Goal: Transaction & Acquisition: Book appointment/travel/reservation

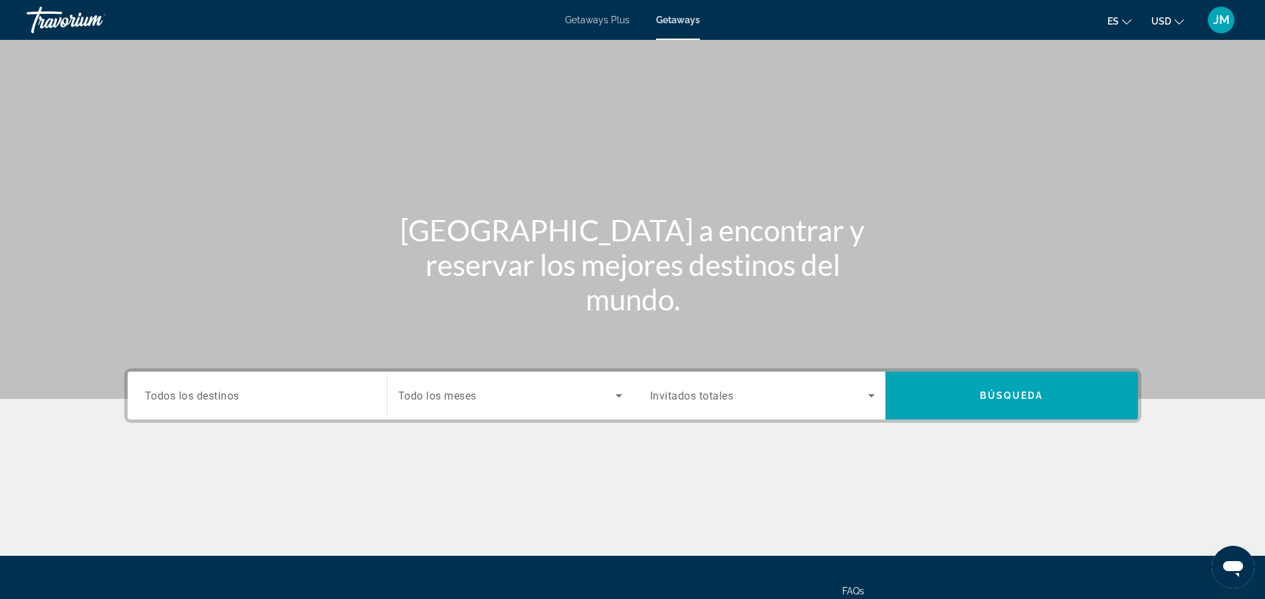
click at [234, 392] on span "Todos los destinos" at bounding box center [192, 395] width 94 height 13
click at [234, 392] on input "Destination Todos los destinos" at bounding box center [257, 396] width 225 height 16
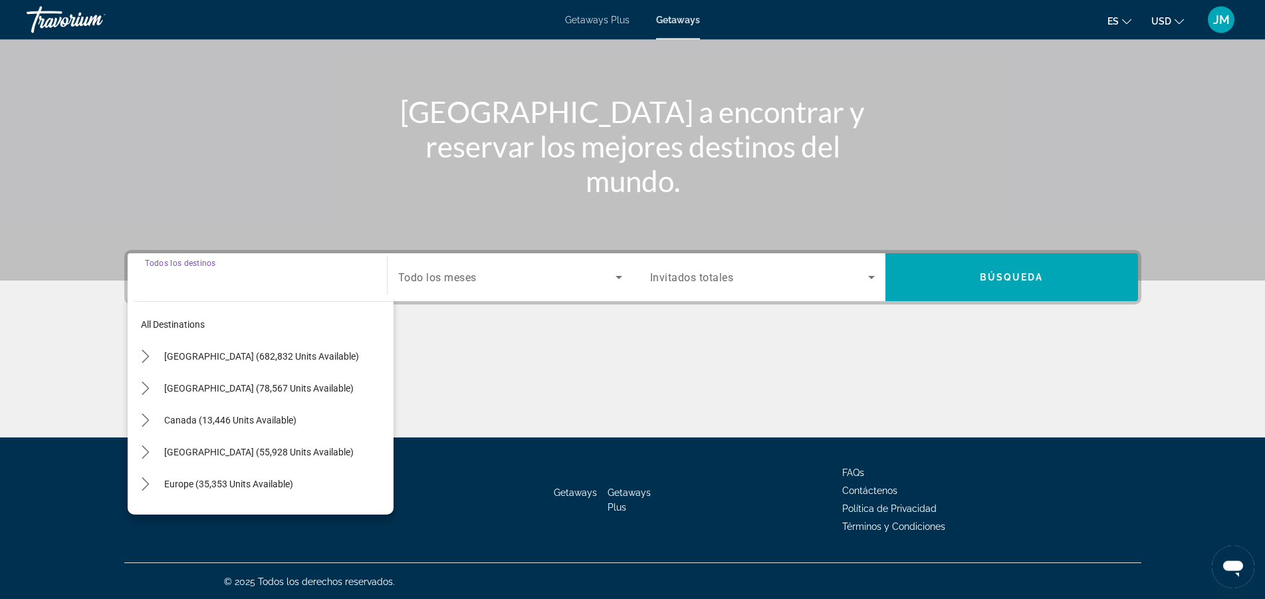
scroll to position [120, 0]
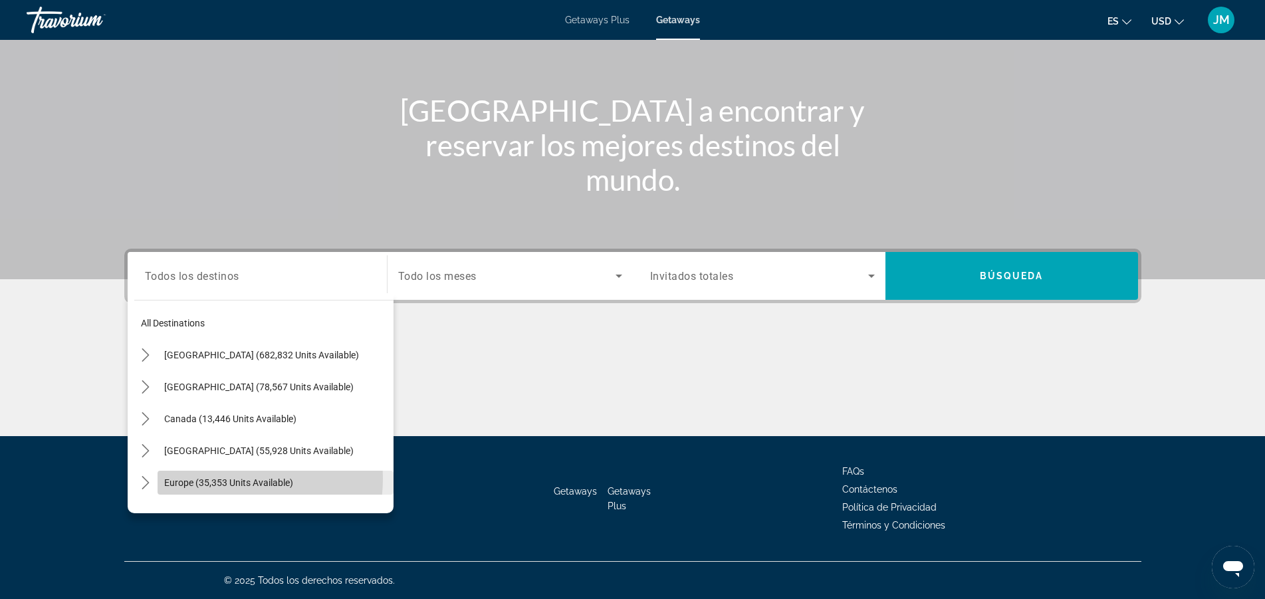
click at [221, 479] on span "Europe (35,353 units available)" at bounding box center [228, 482] width 129 height 11
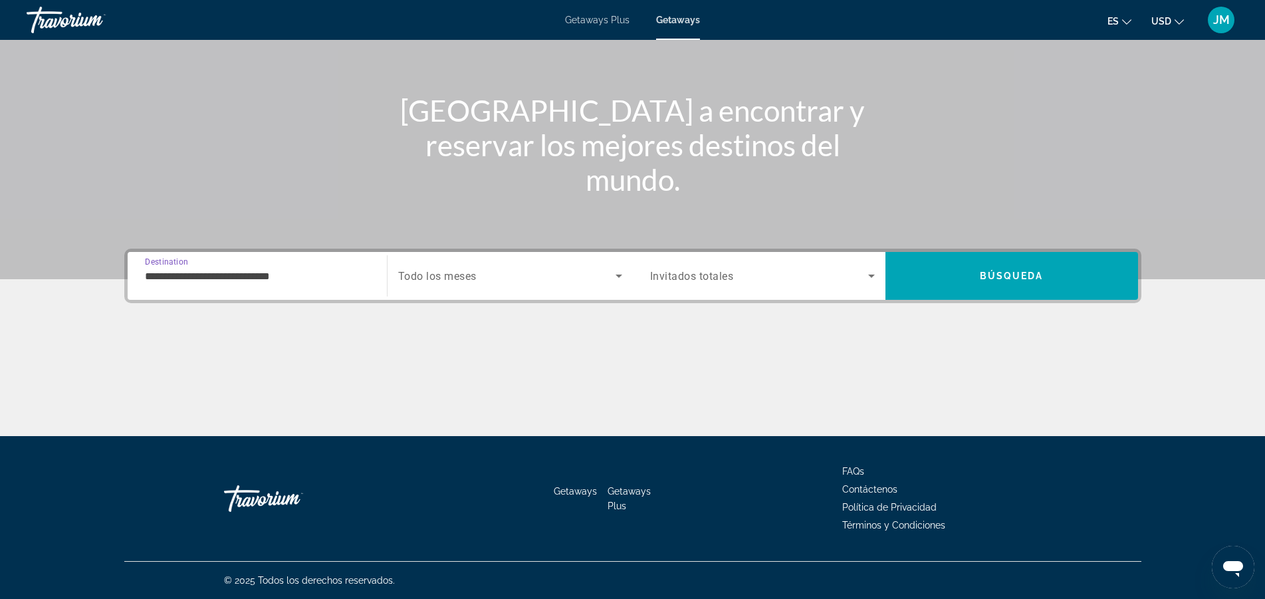
click at [241, 269] on input "**********" at bounding box center [257, 277] width 225 height 16
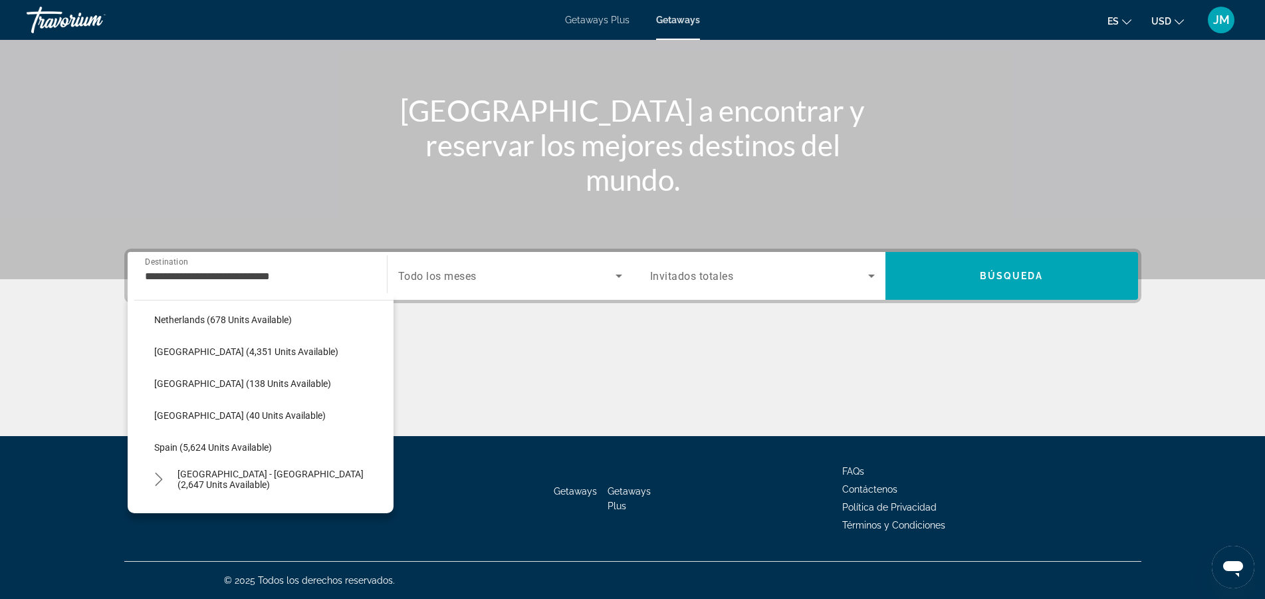
scroll to position [465, 0]
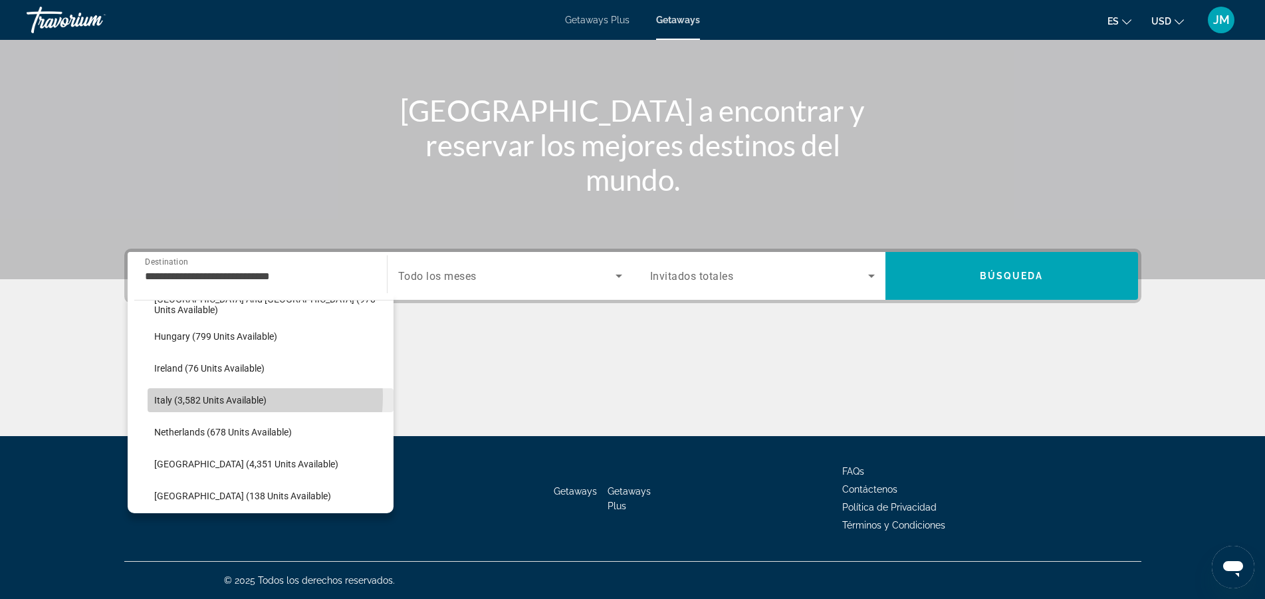
click at [209, 396] on span "Italy (3,582 units available)" at bounding box center [210, 400] width 112 height 11
type input "**********"
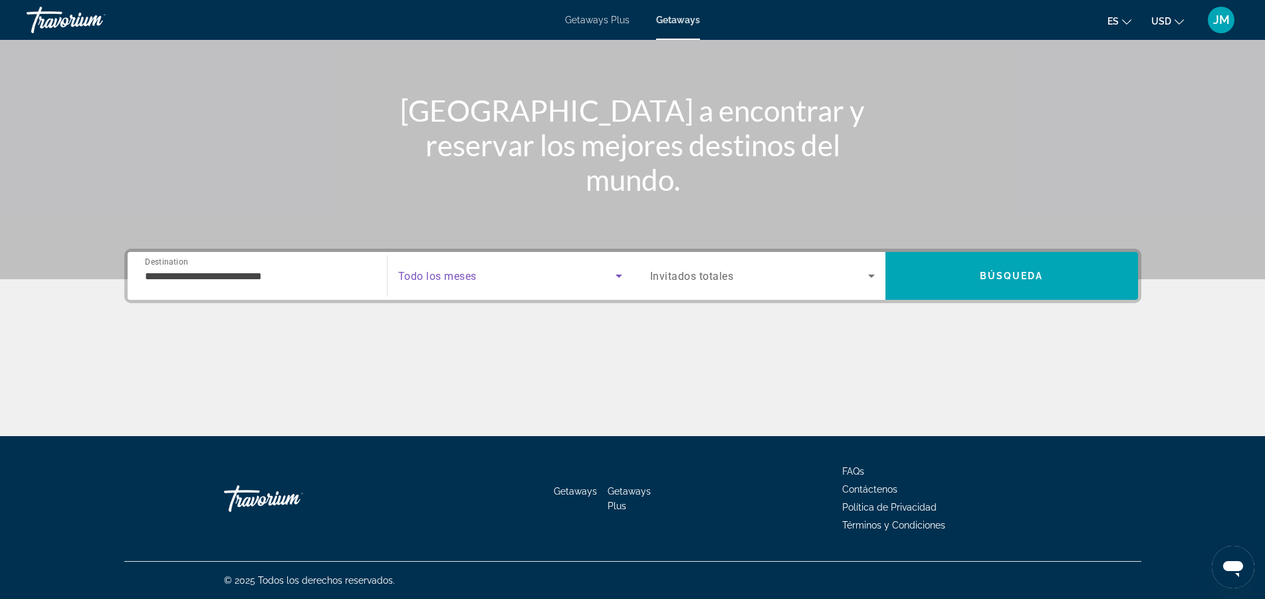
click at [620, 279] on icon "Search widget" at bounding box center [619, 276] width 16 height 16
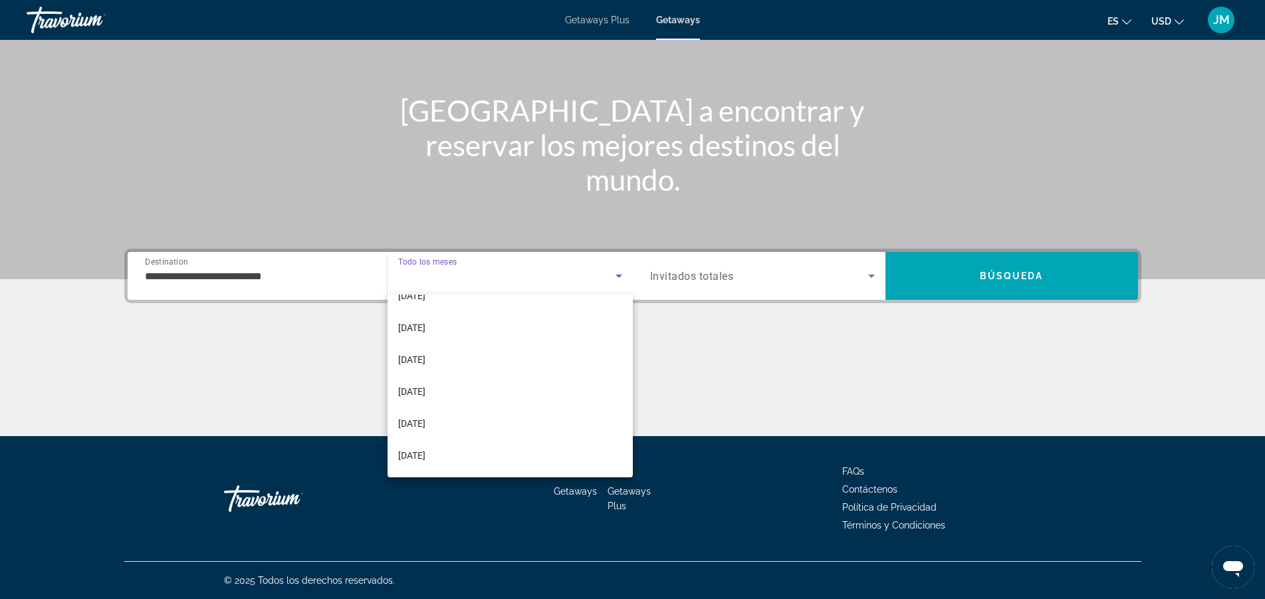
scroll to position [117, 0]
click at [421, 417] on span "[DATE]" at bounding box center [411, 422] width 27 height 16
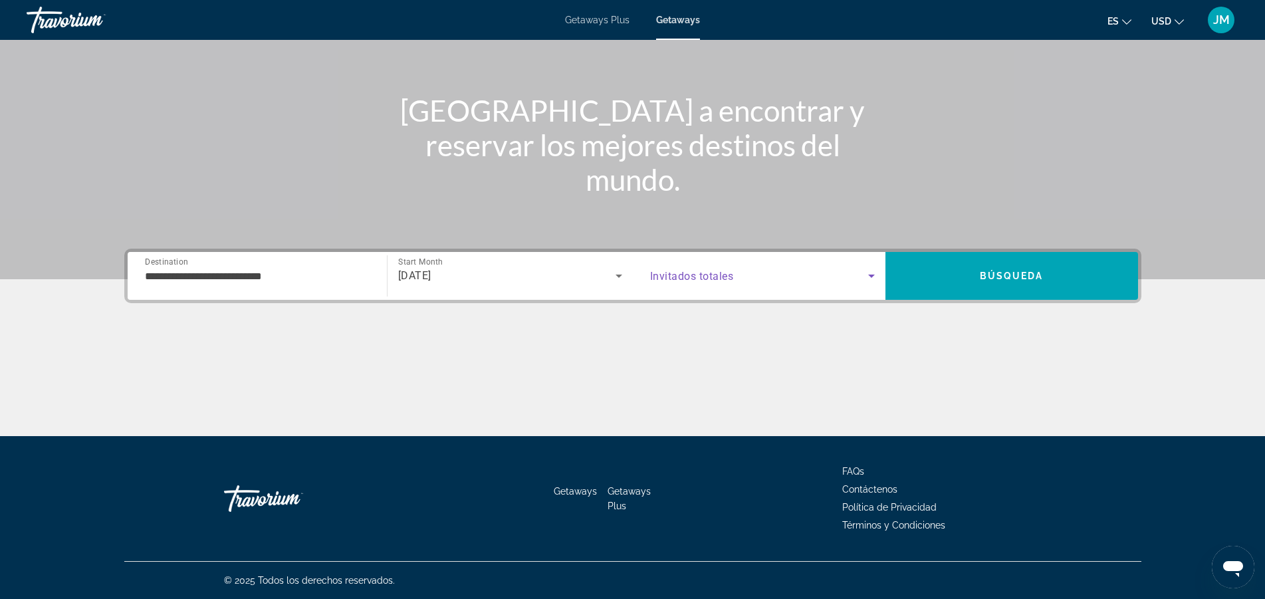
click at [872, 280] on icon "Search widget" at bounding box center [872, 276] width 16 height 16
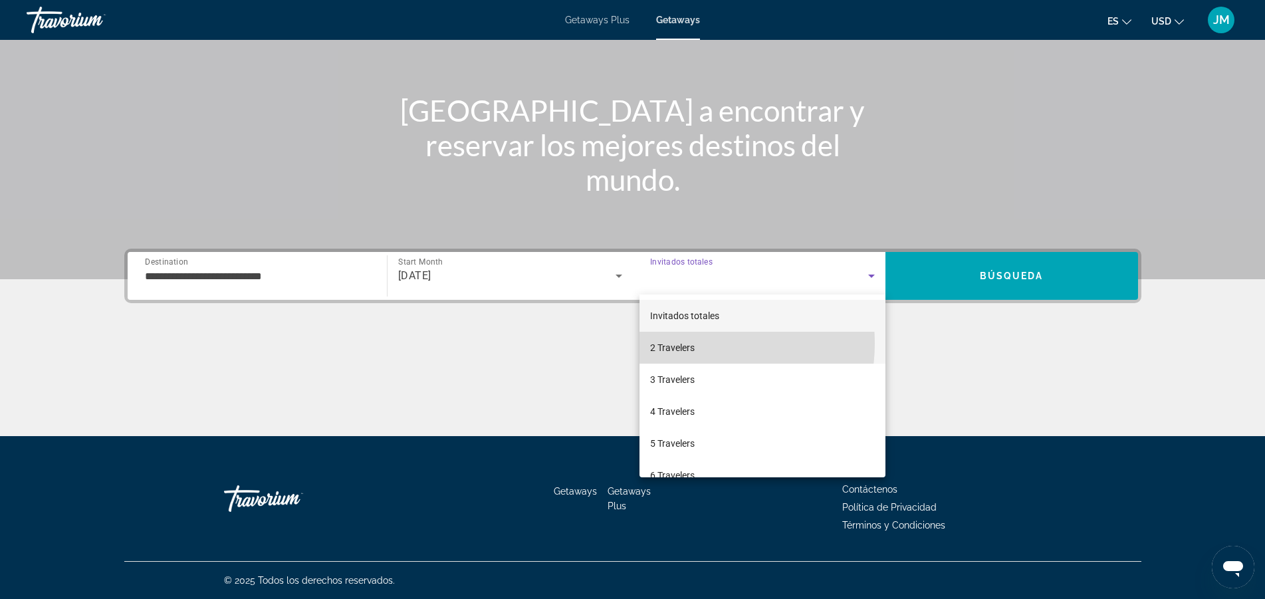
click at [683, 343] on span "2 Travelers" at bounding box center [672, 348] width 45 height 16
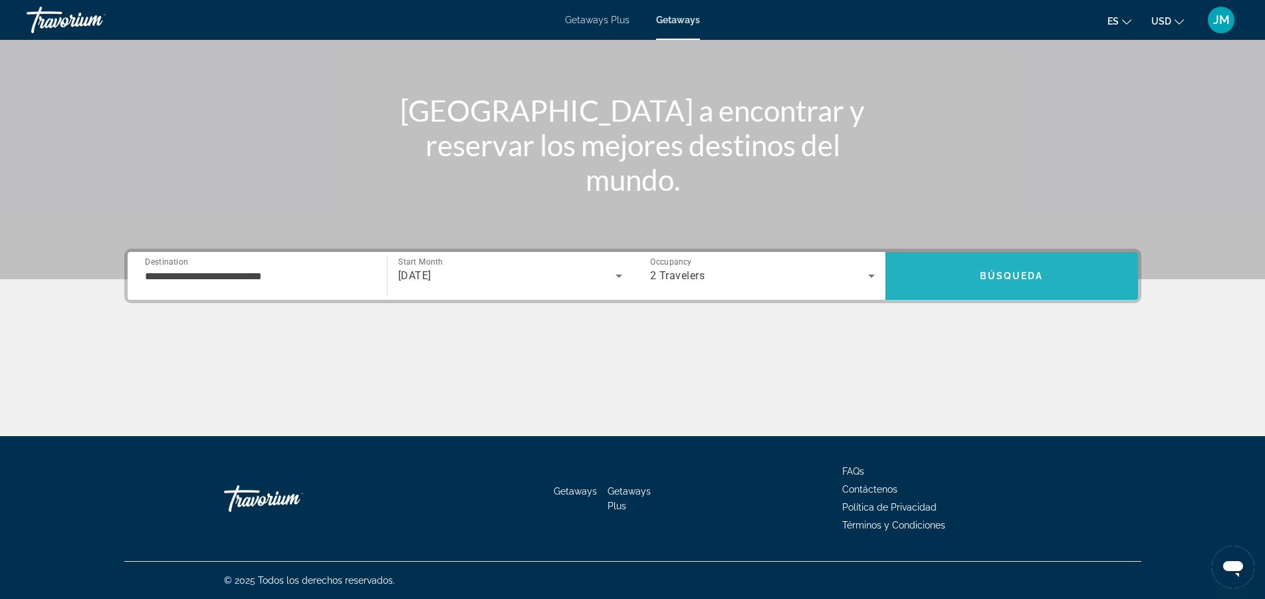
click at [1044, 275] on span "Search" at bounding box center [1012, 276] width 253 height 32
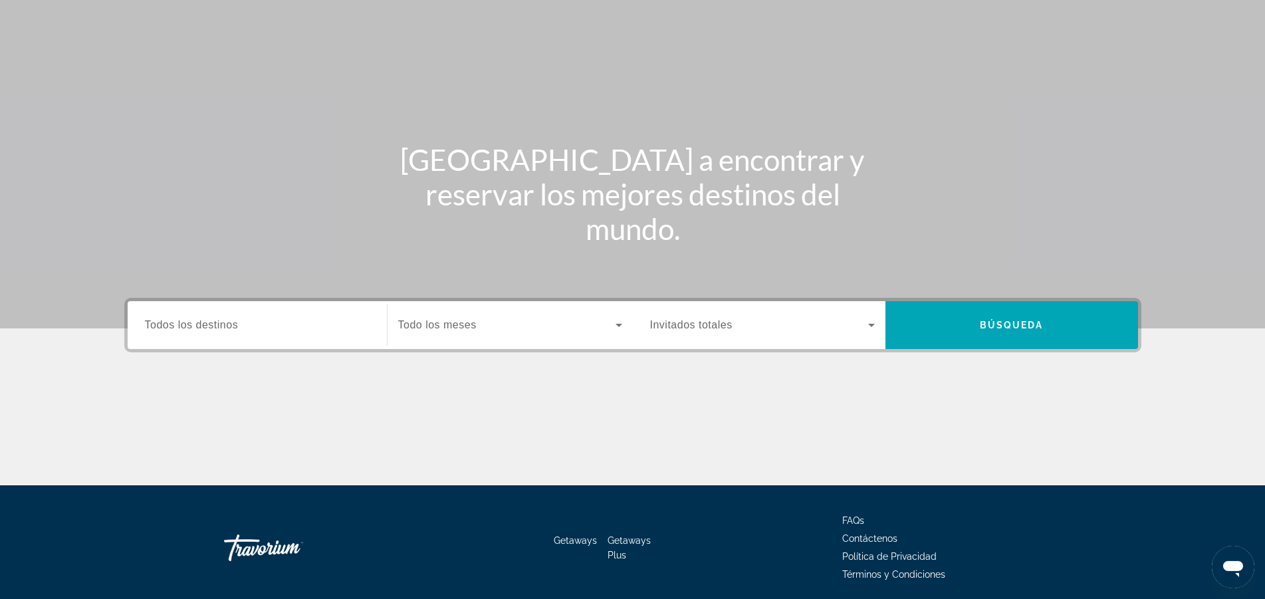
scroll to position [120, 0]
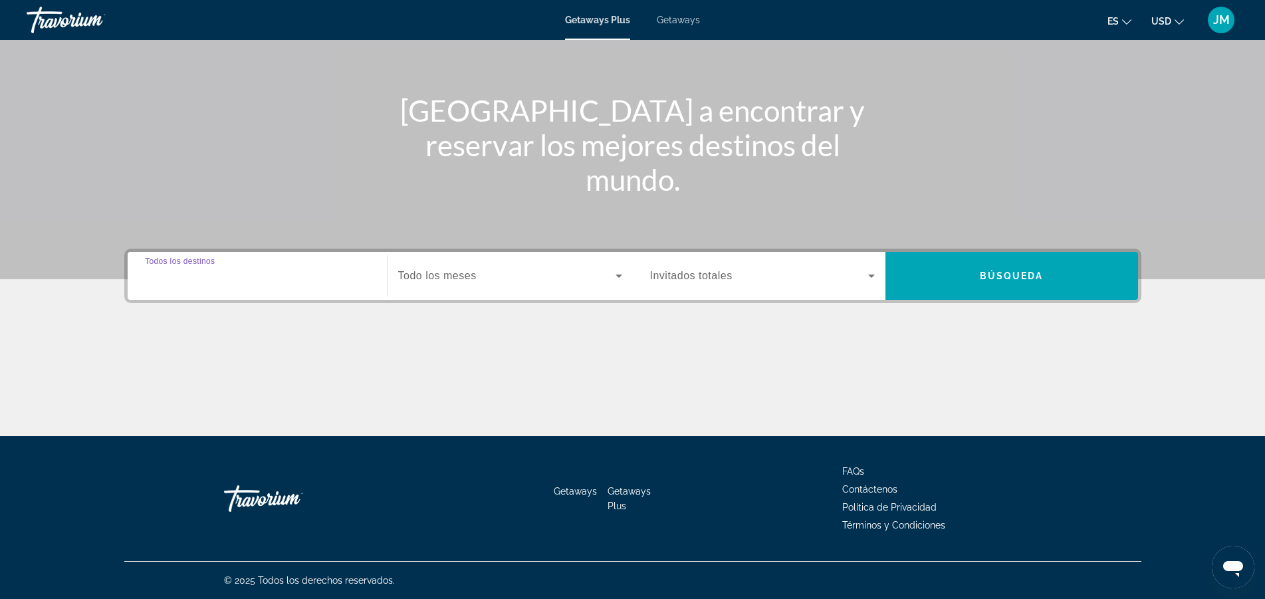
click at [248, 282] on input "Destination Todos los destinos" at bounding box center [257, 277] width 225 height 16
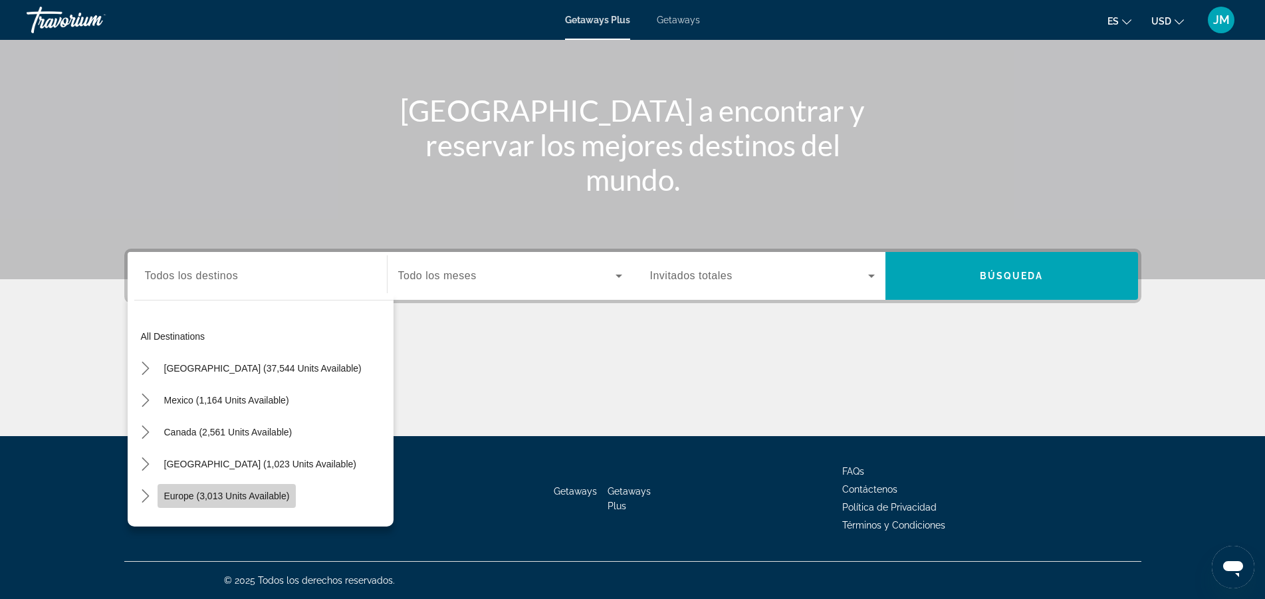
click at [283, 495] on span "Europe (3,013 units available)" at bounding box center [227, 496] width 126 height 11
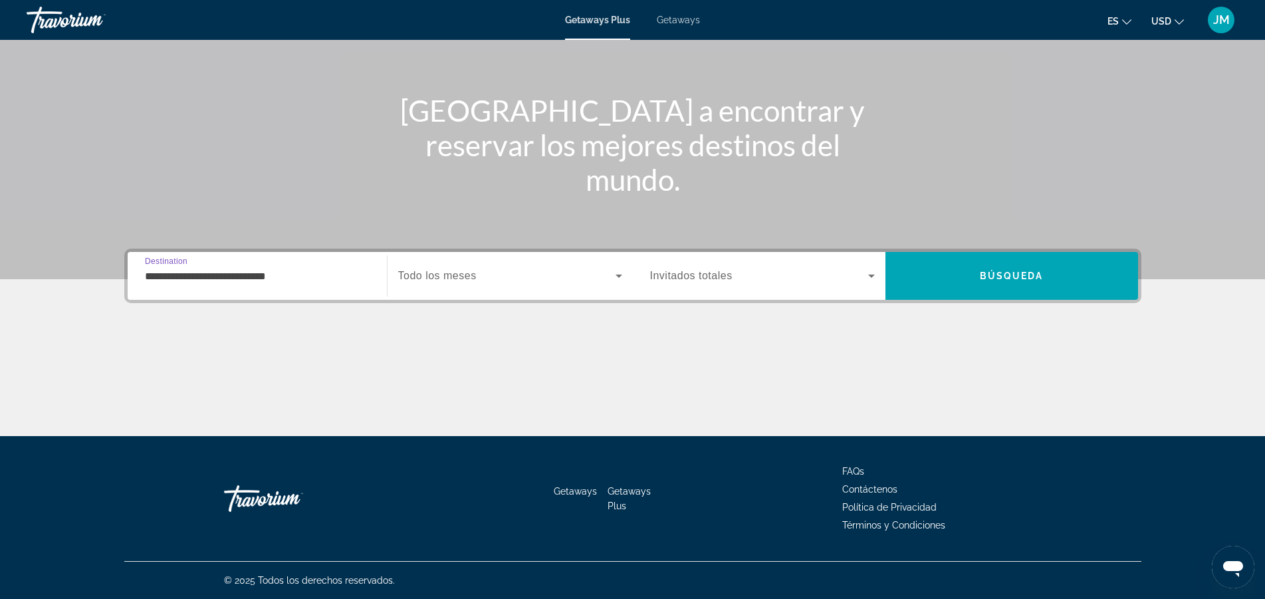
click at [279, 273] on input "**********" at bounding box center [257, 277] width 225 height 16
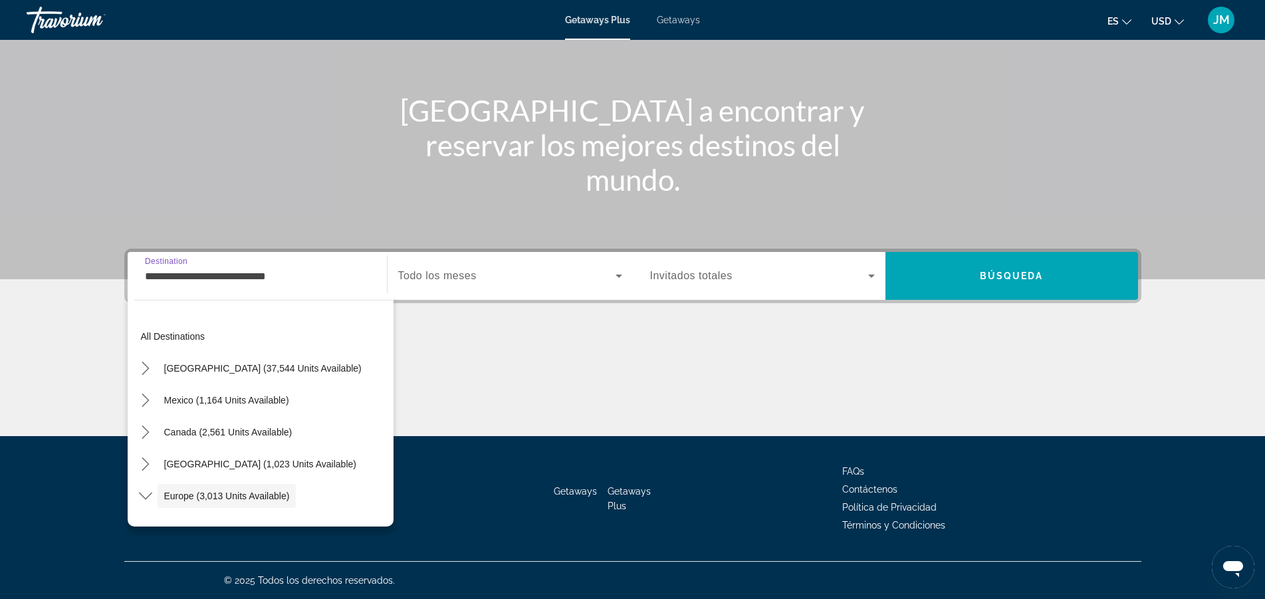
scroll to position [79, 0]
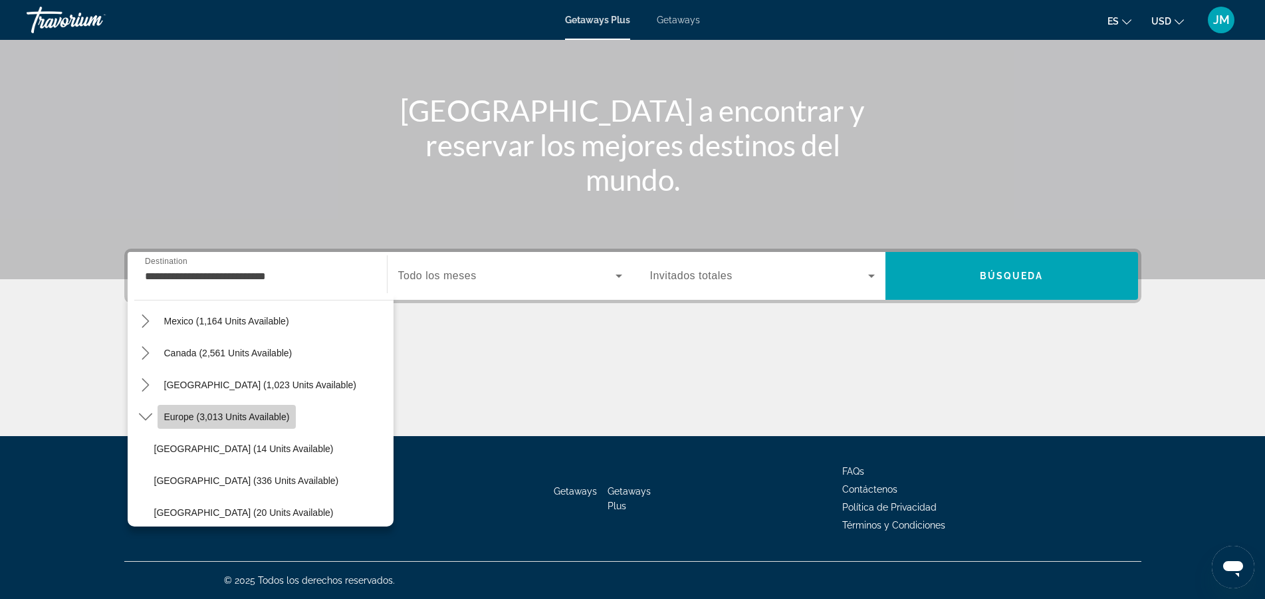
click at [269, 408] on span "Select destination: Europe (3,013 units available)" at bounding box center [227, 417] width 139 height 32
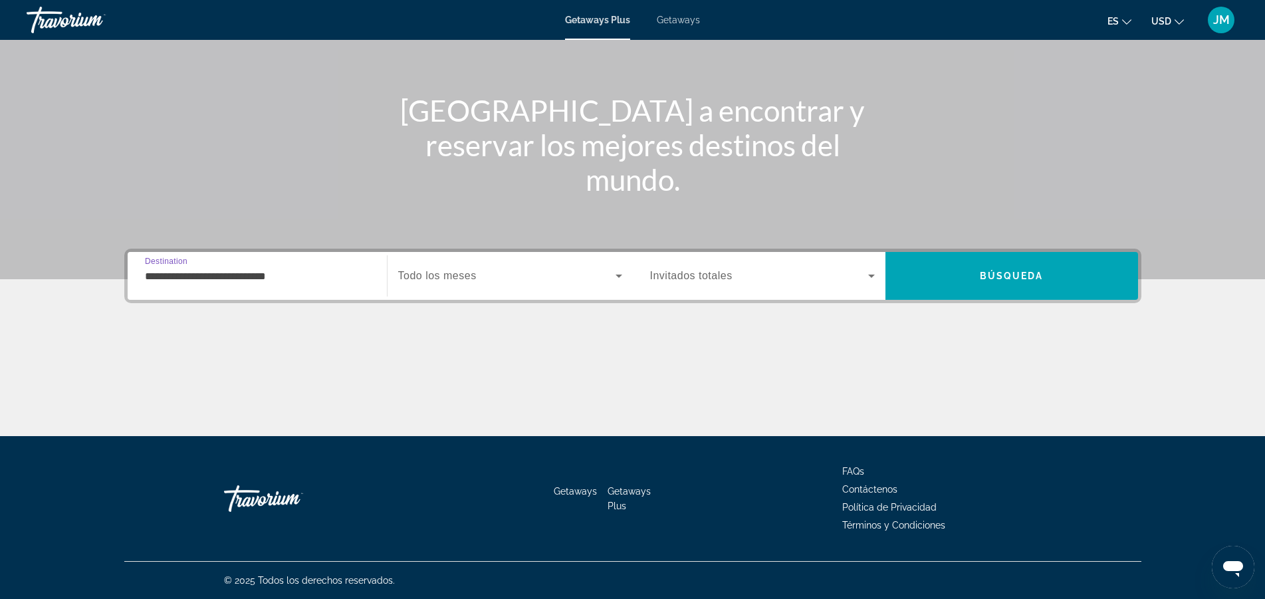
click at [289, 270] on input "**********" at bounding box center [257, 277] width 225 height 16
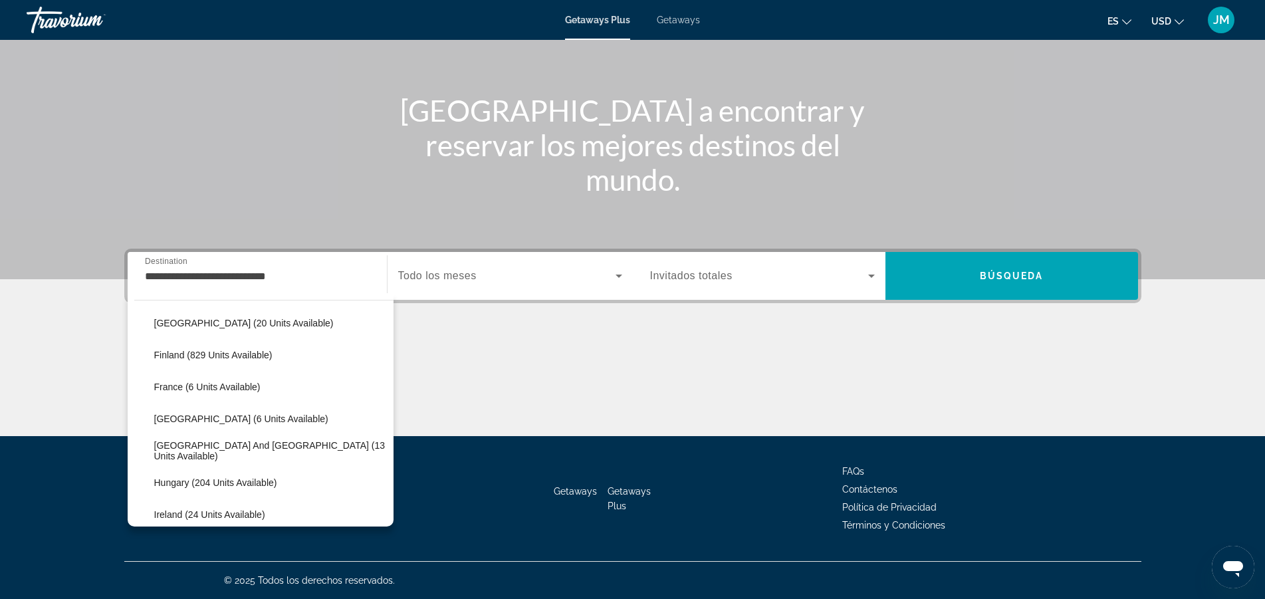
scroll to position [306, 0]
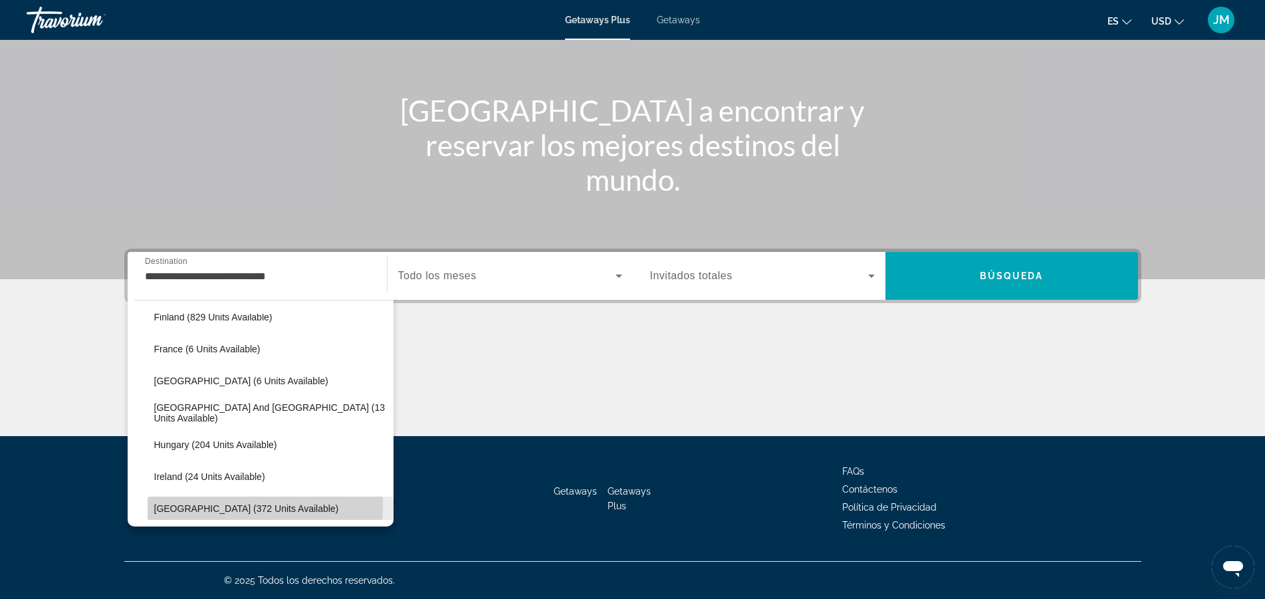
click at [253, 507] on span "Italy (372 units available)" at bounding box center [246, 508] width 185 height 11
type input "**********"
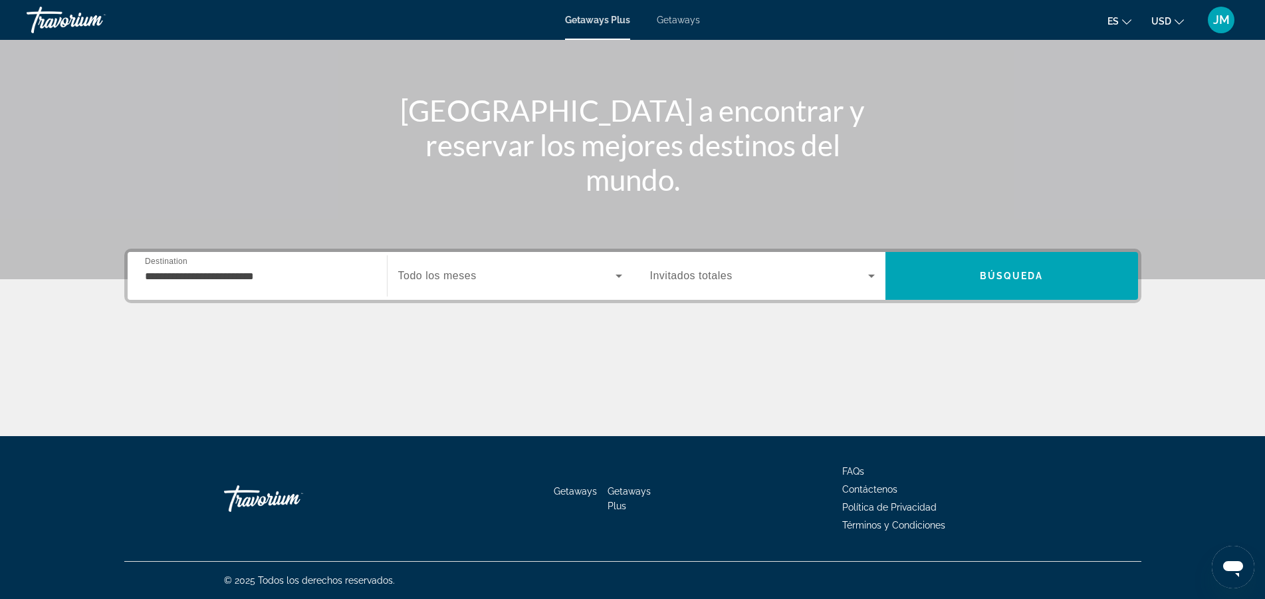
click at [673, 19] on span "Getaways" at bounding box center [678, 20] width 43 height 11
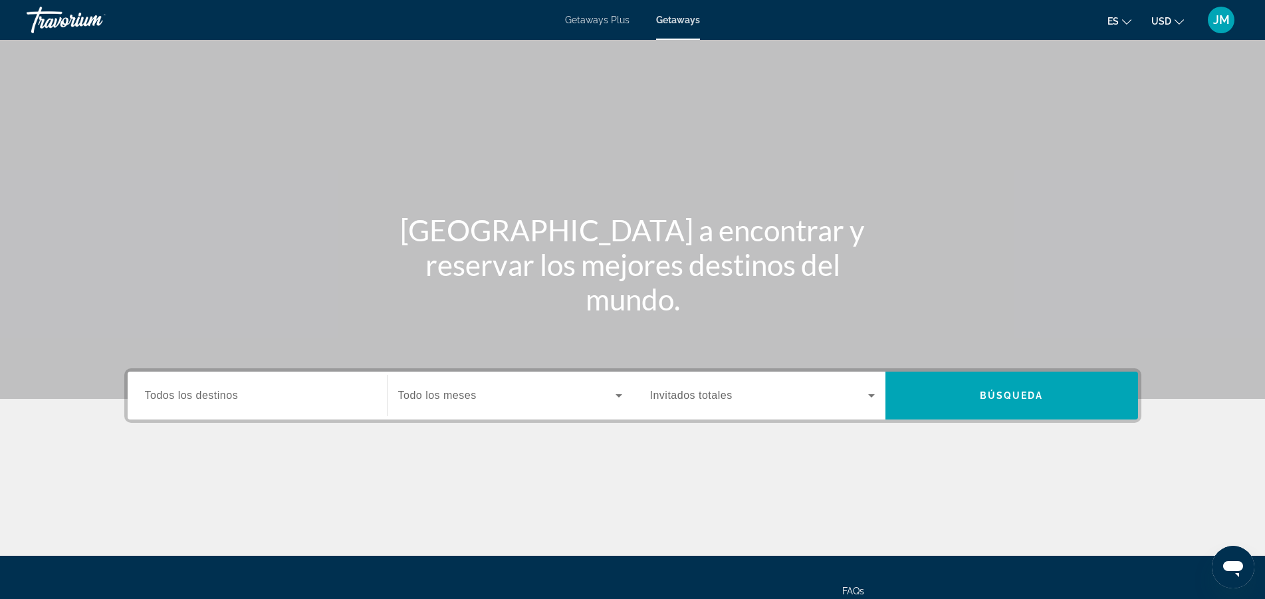
click at [592, 18] on span "Getaways Plus" at bounding box center [597, 20] width 64 height 11
click at [238, 395] on span "Todos los destinos" at bounding box center [192, 395] width 94 height 11
click at [238, 395] on input "Destination Todos los destinos" at bounding box center [257, 396] width 225 height 16
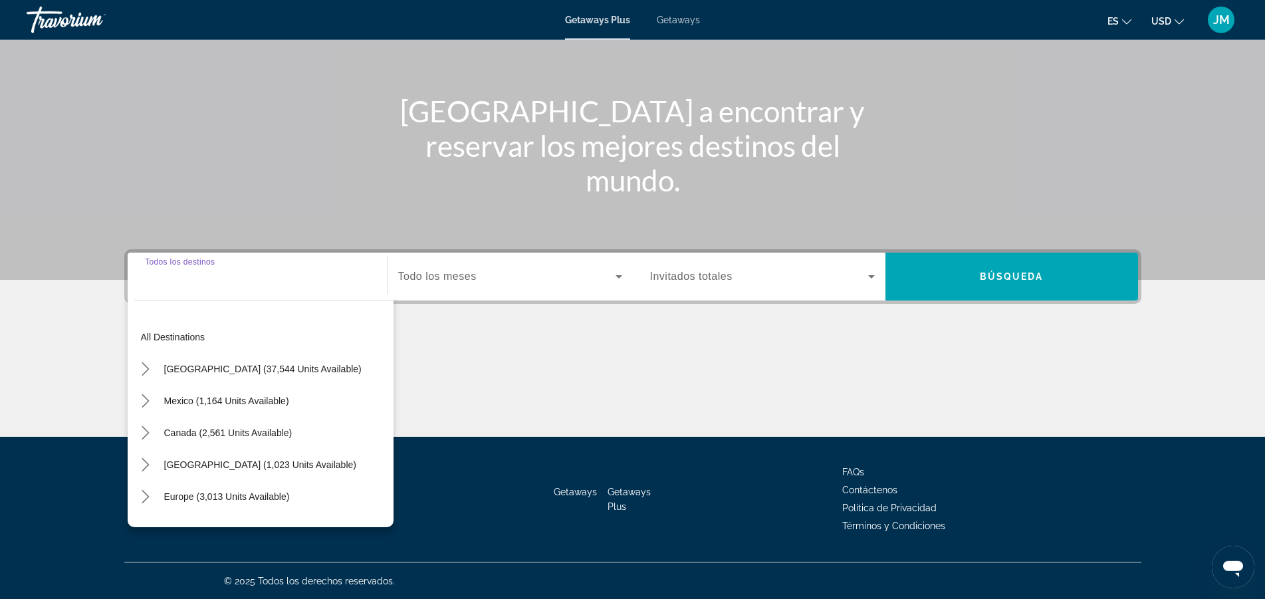
scroll to position [120, 0]
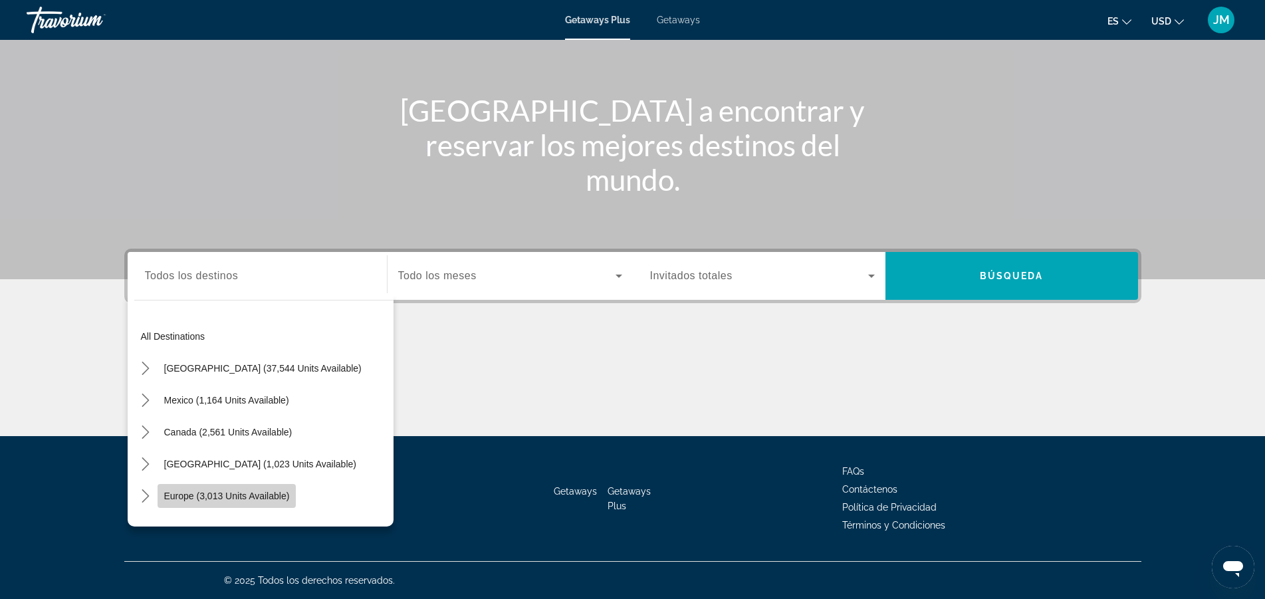
click at [253, 494] on span "Europe (3,013 units available)" at bounding box center [227, 496] width 126 height 11
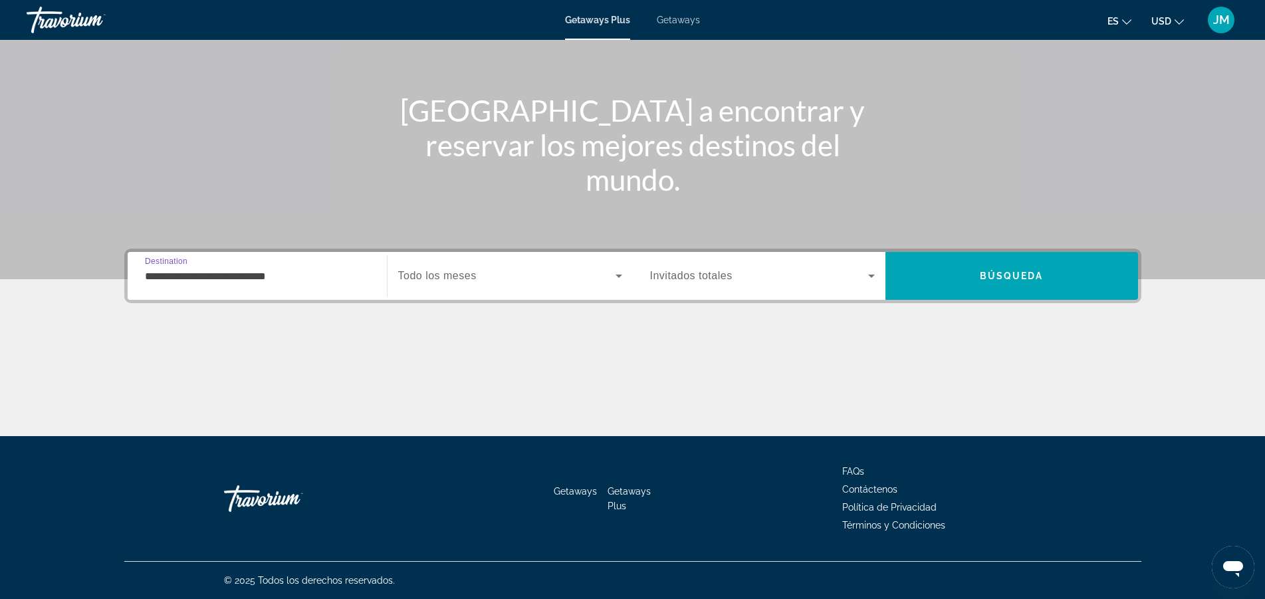
click at [276, 269] on input "**********" at bounding box center [257, 277] width 225 height 16
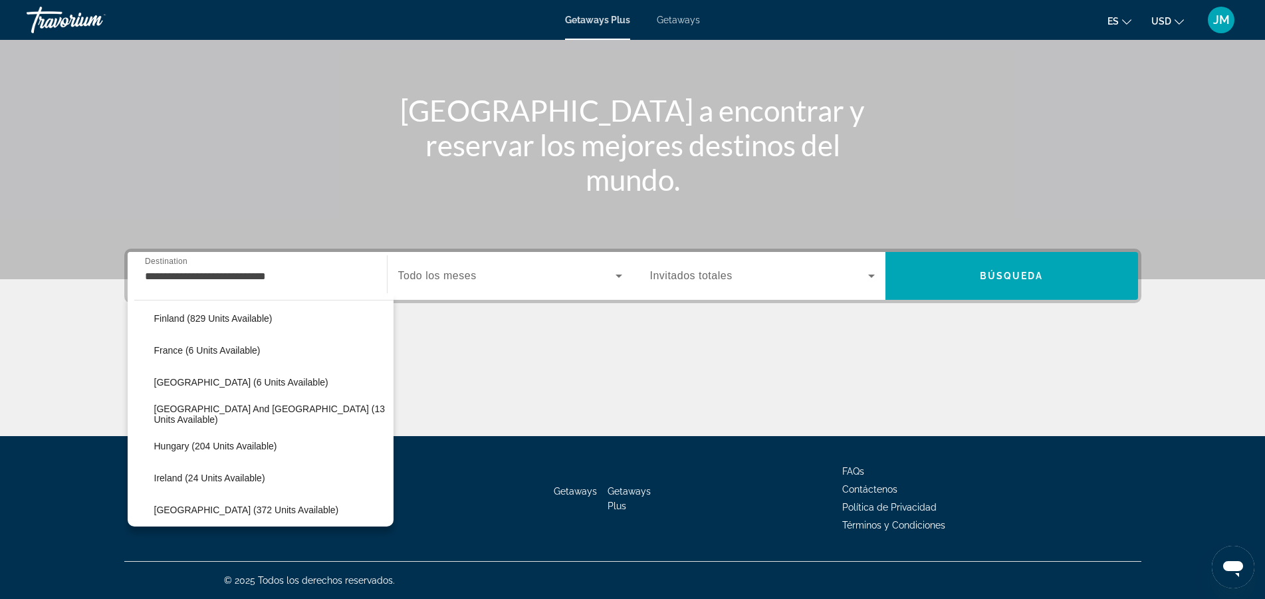
scroll to position [306, 0]
click at [235, 507] on span "Italy (372 units available)" at bounding box center [246, 508] width 185 height 11
type input "**********"
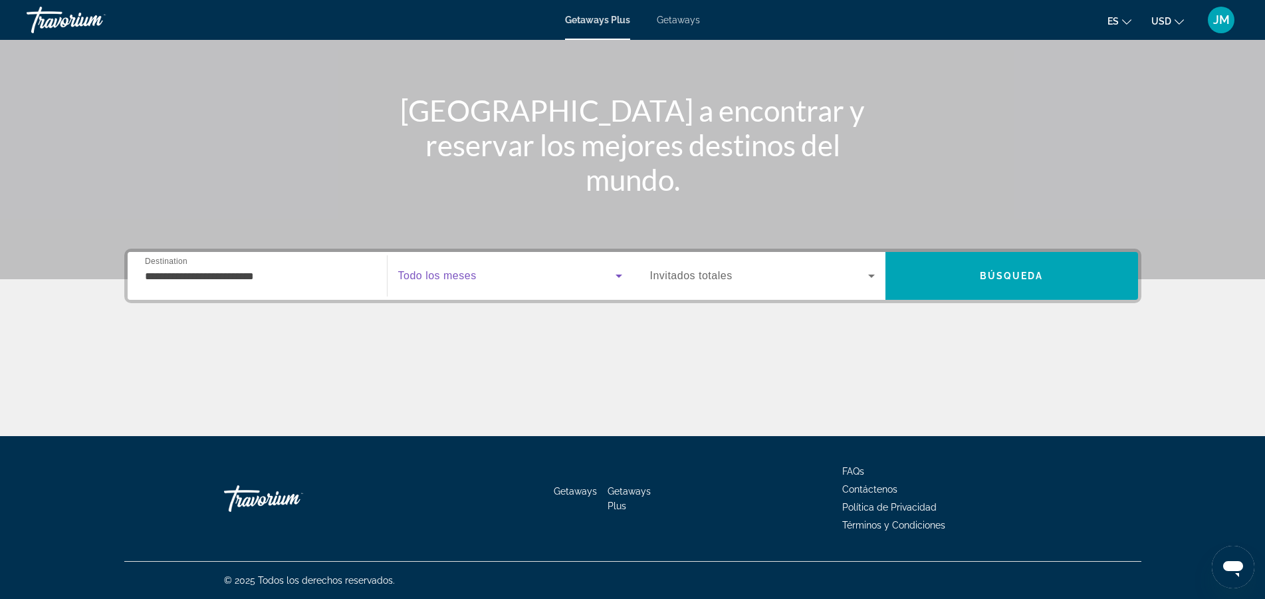
click at [620, 276] on icon "Search widget" at bounding box center [619, 276] width 7 height 3
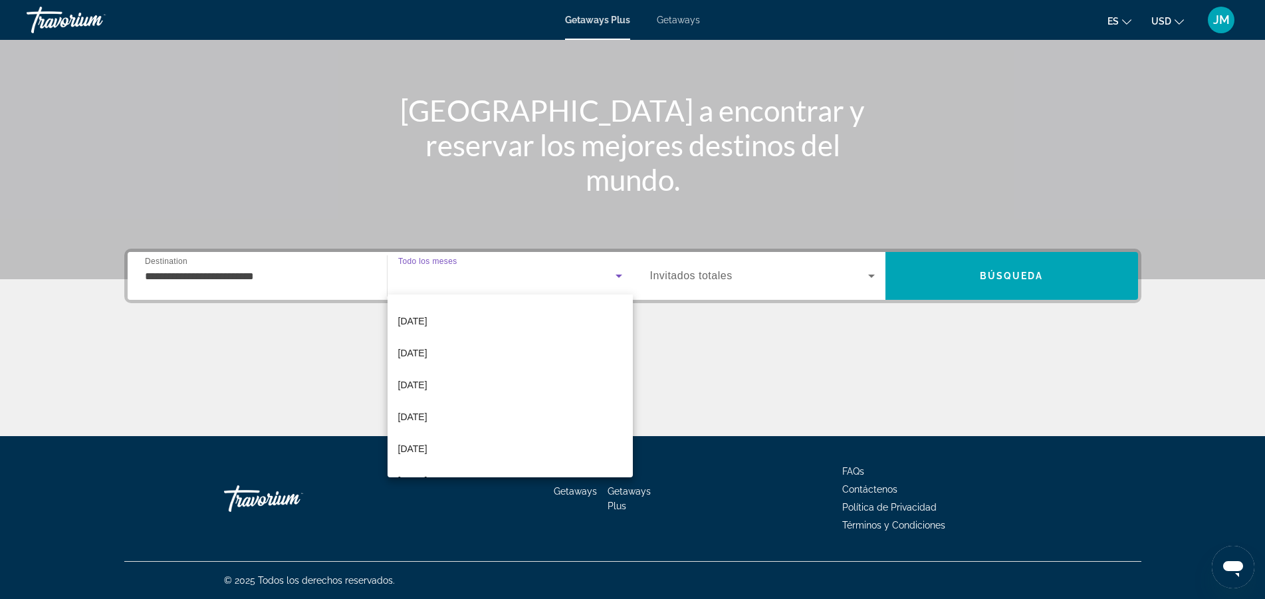
scroll to position [102, 0]
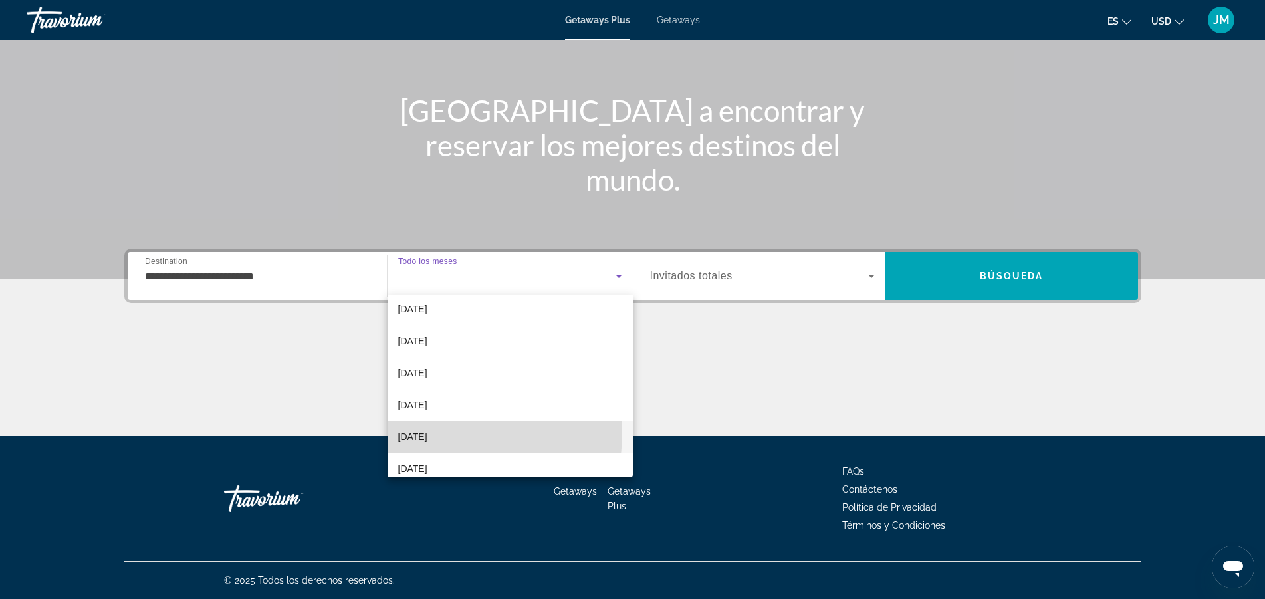
click at [427, 432] on span "[DATE]" at bounding box center [412, 437] width 29 height 16
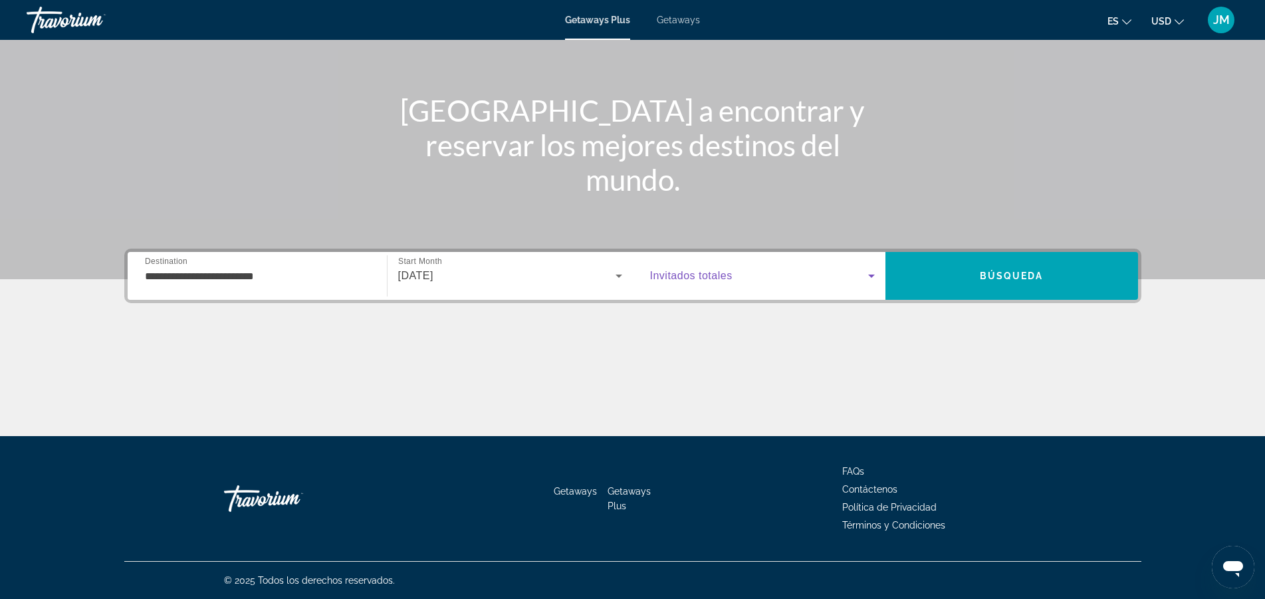
click at [871, 275] on icon "Search widget" at bounding box center [871, 276] width 7 height 3
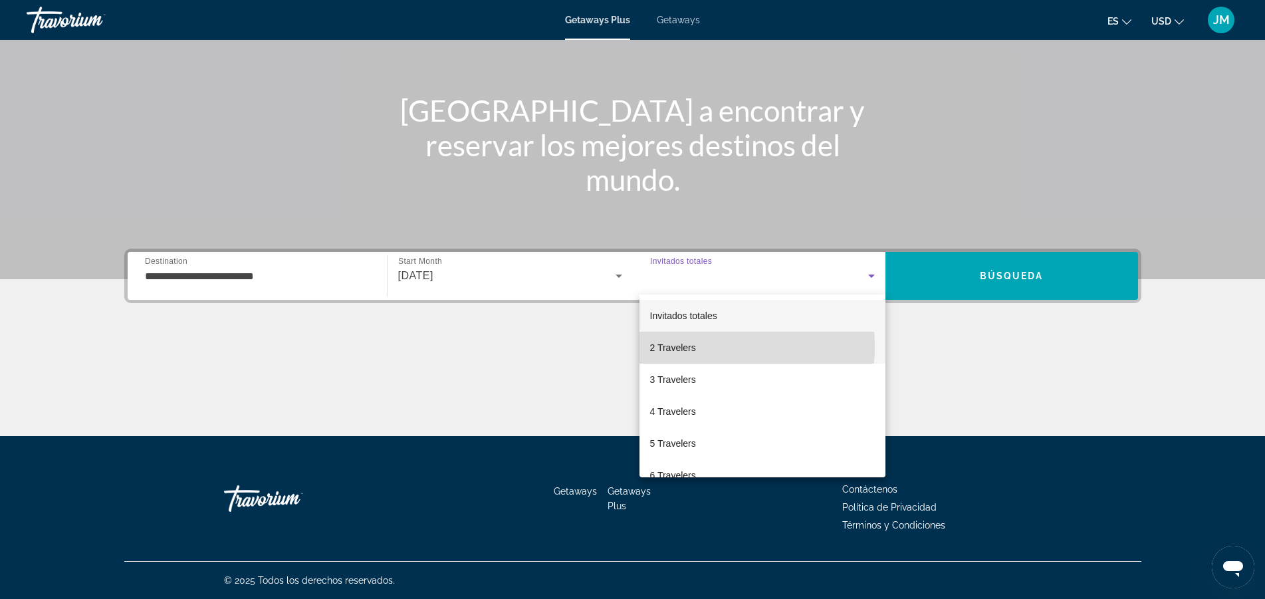
click at [695, 346] on span "2 Travelers" at bounding box center [673, 348] width 46 height 16
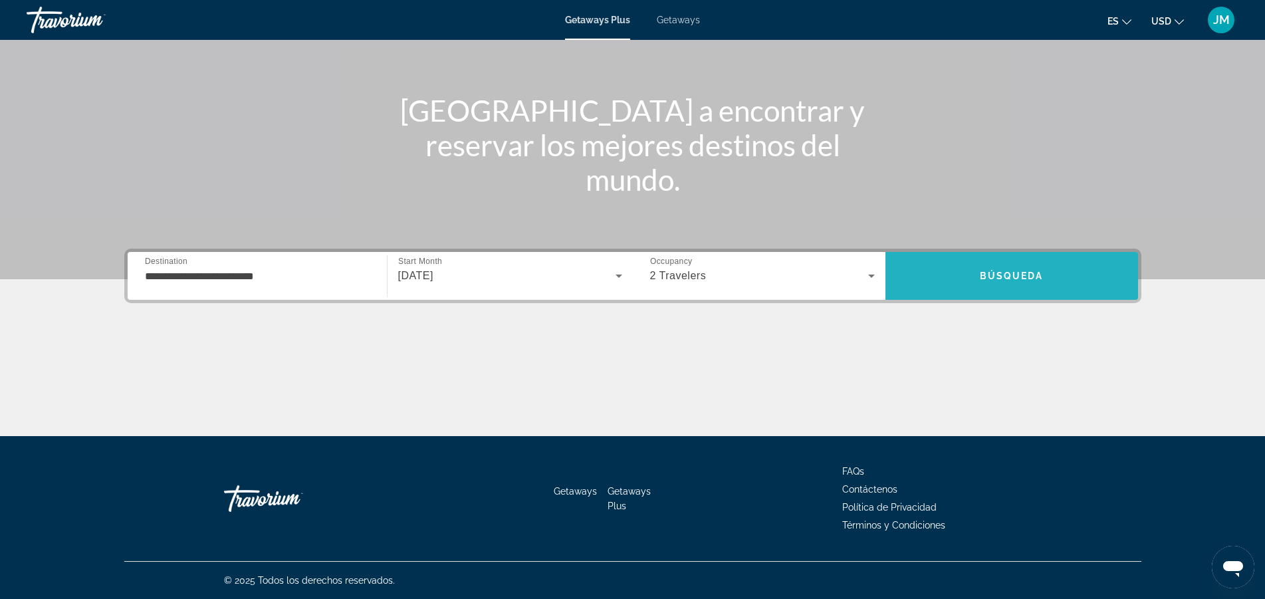
click at [1026, 273] on span "Búsqueda" at bounding box center [1012, 276] width 64 height 11
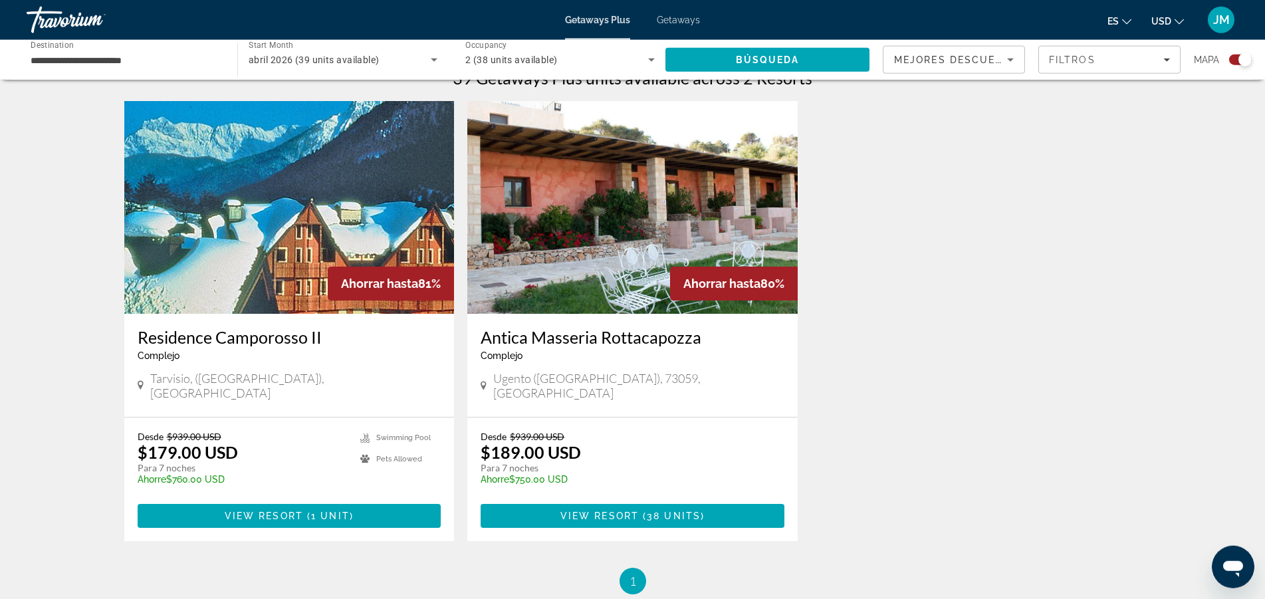
scroll to position [497, 0]
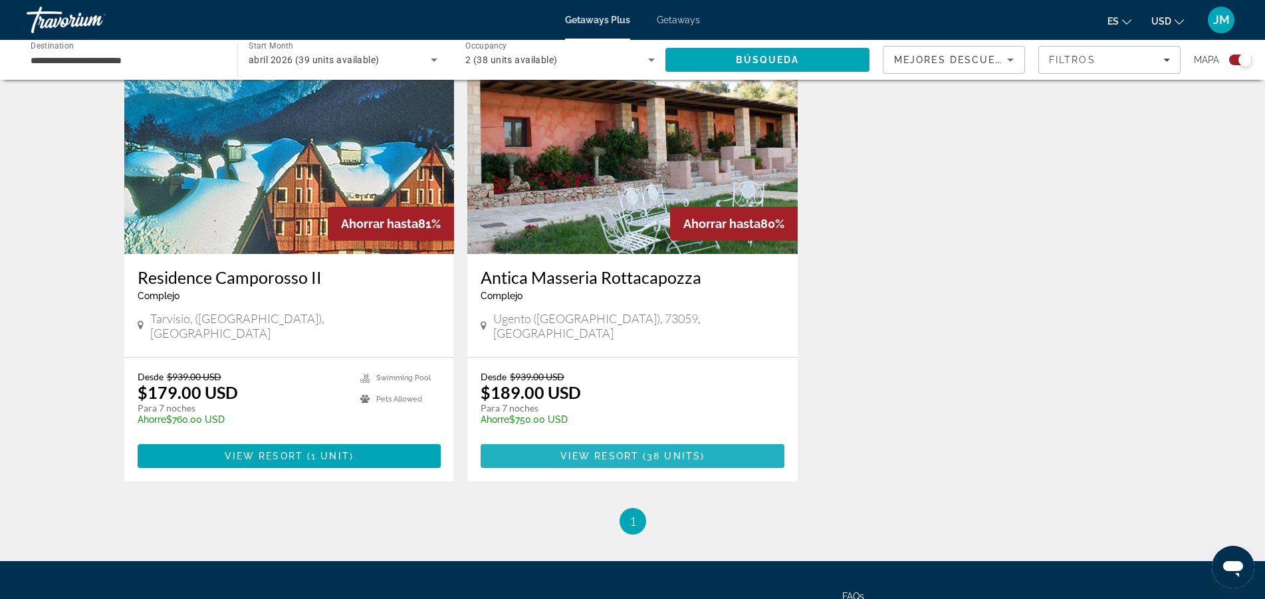
click at [656, 451] on span "38 units" at bounding box center [674, 456] width 54 height 11
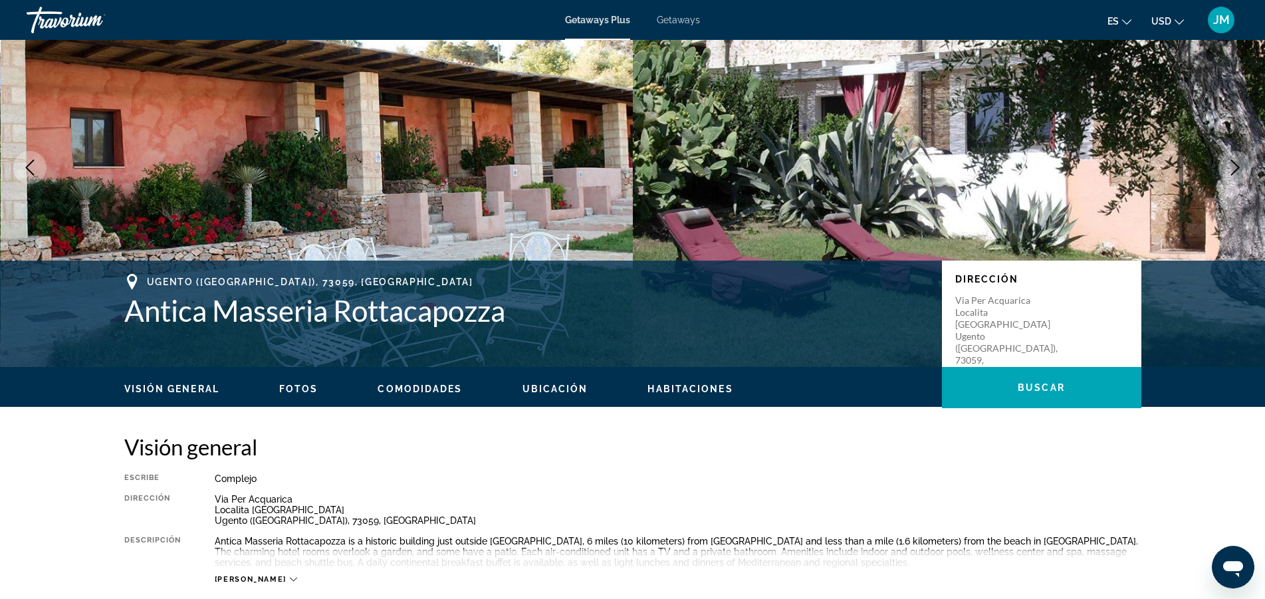
scroll to position [90, 0]
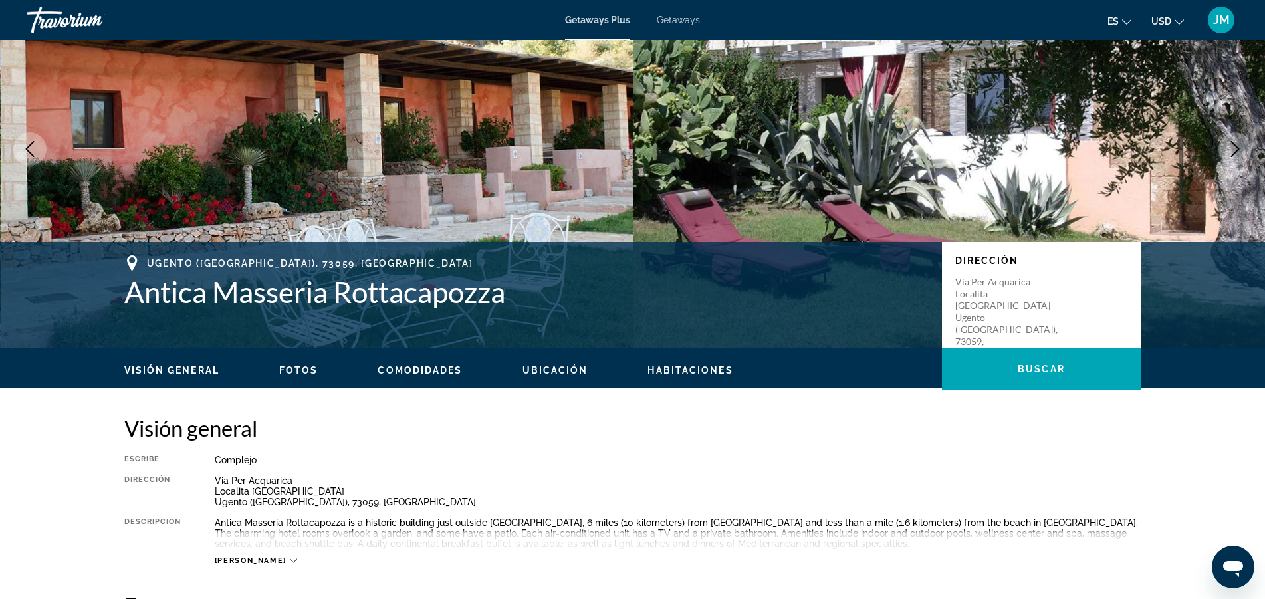
click at [541, 368] on span "Ubicación" at bounding box center [556, 370] width 66 height 11
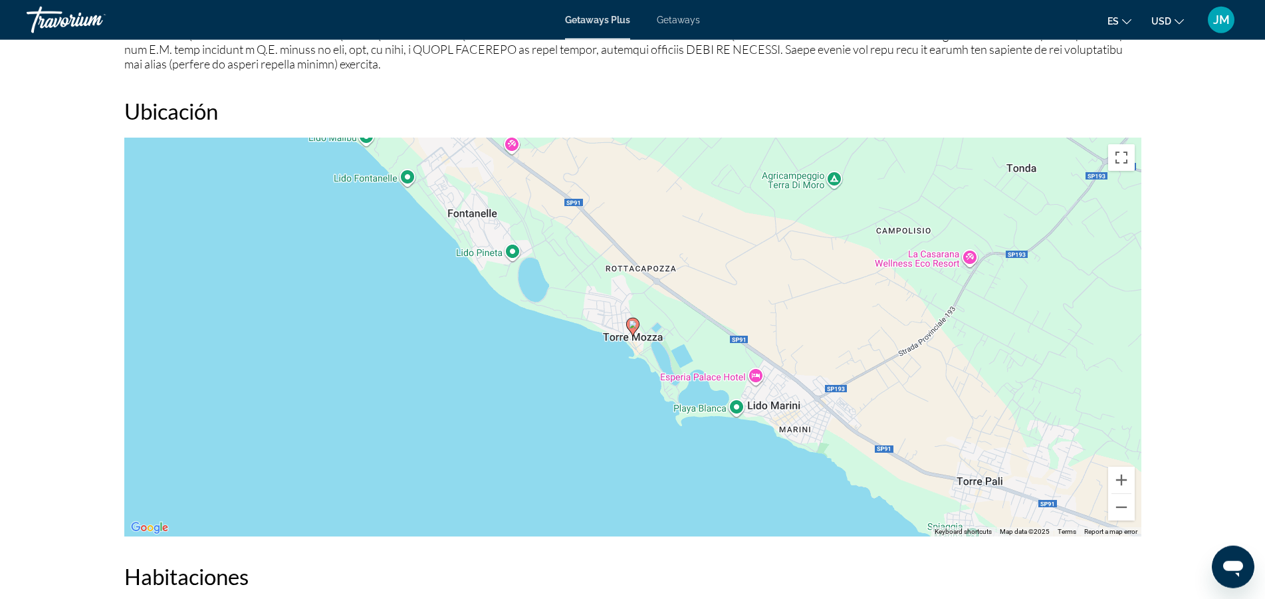
scroll to position [1473, 0]
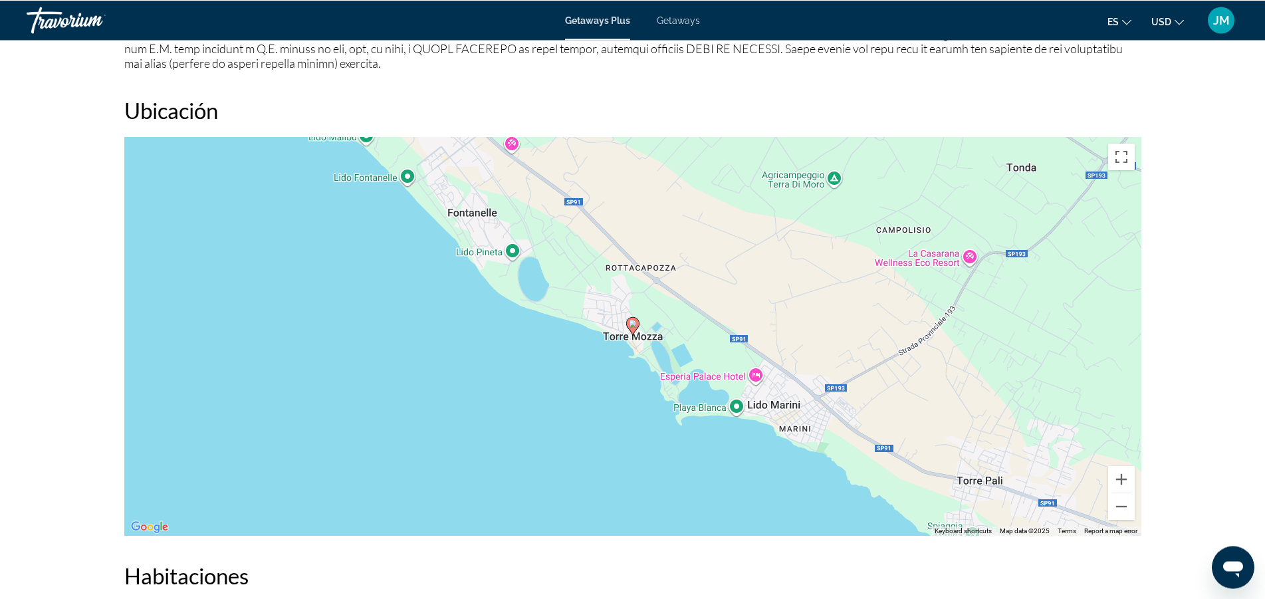
click at [677, 17] on span "Getaways" at bounding box center [678, 20] width 43 height 11
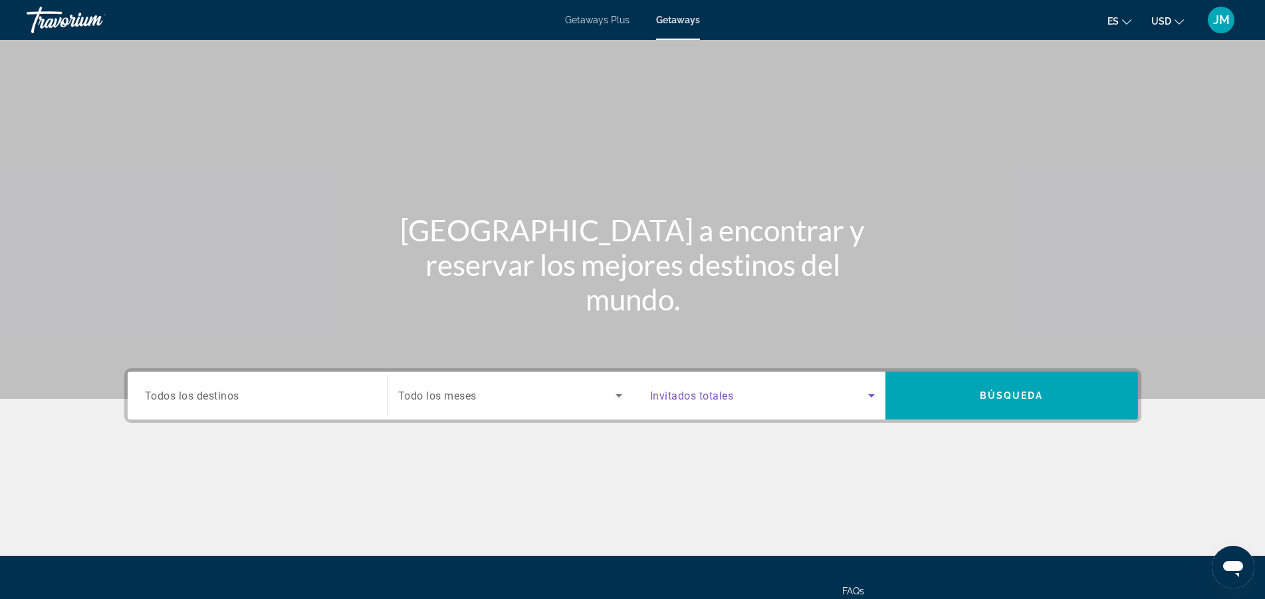
click at [869, 394] on icon "Search widget" at bounding box center [872, 396] width 16 height 16
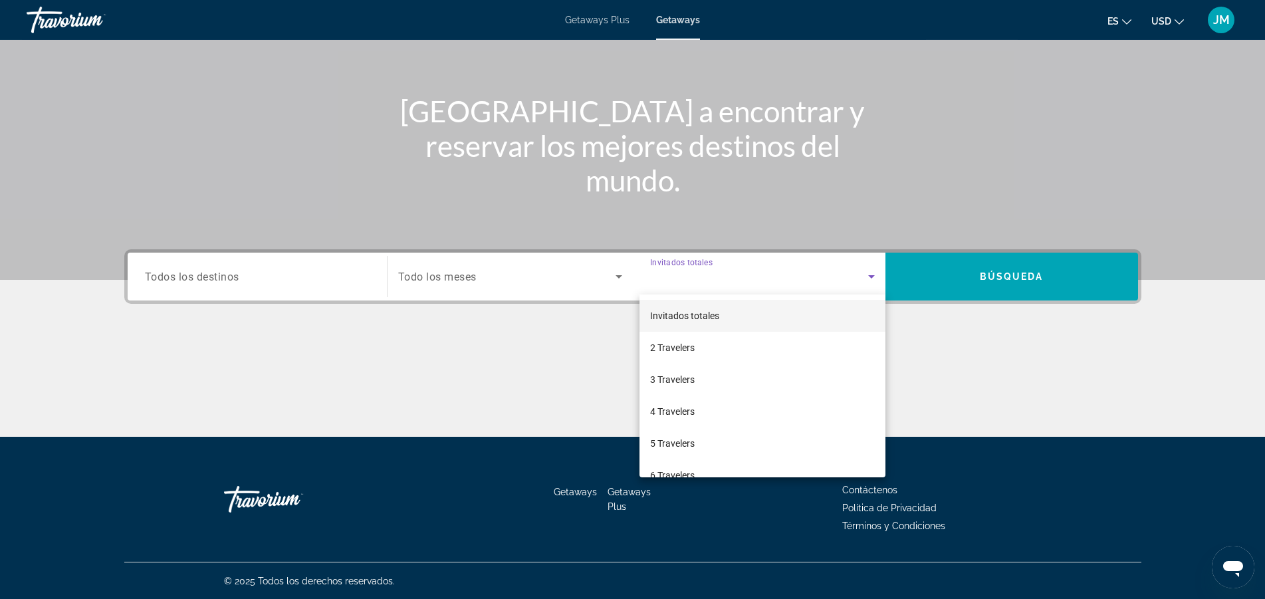
scroll to position [120, 0]
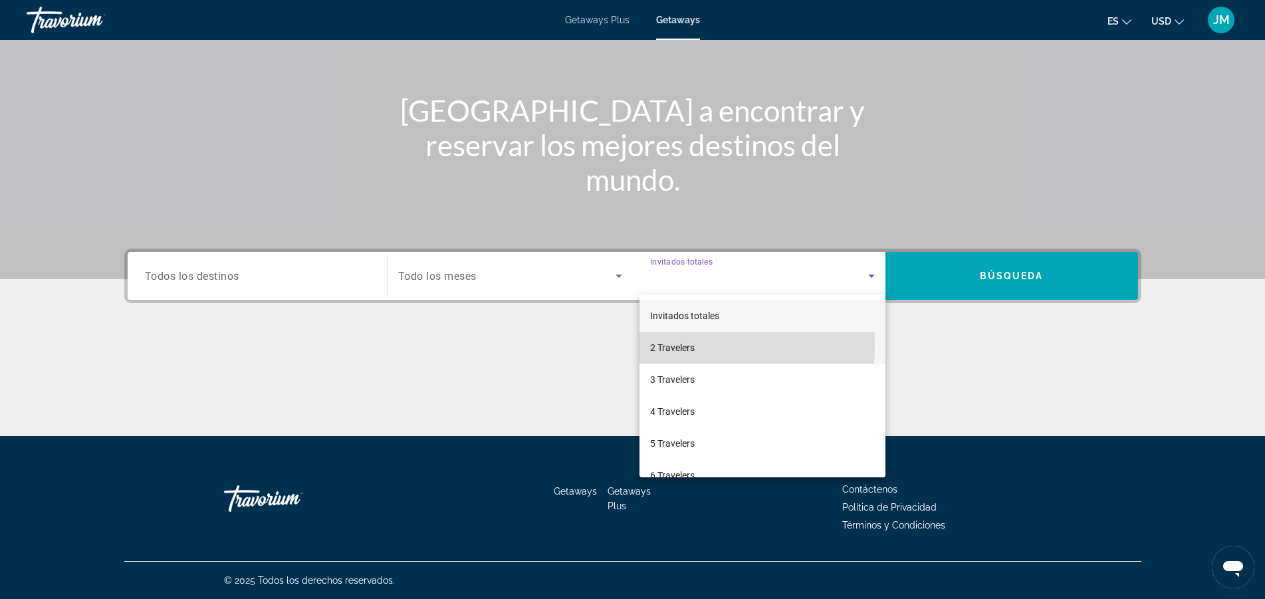
click at [675, 345] on span "2 Travelers" at bounding box center [672, 348] width 45 height 16
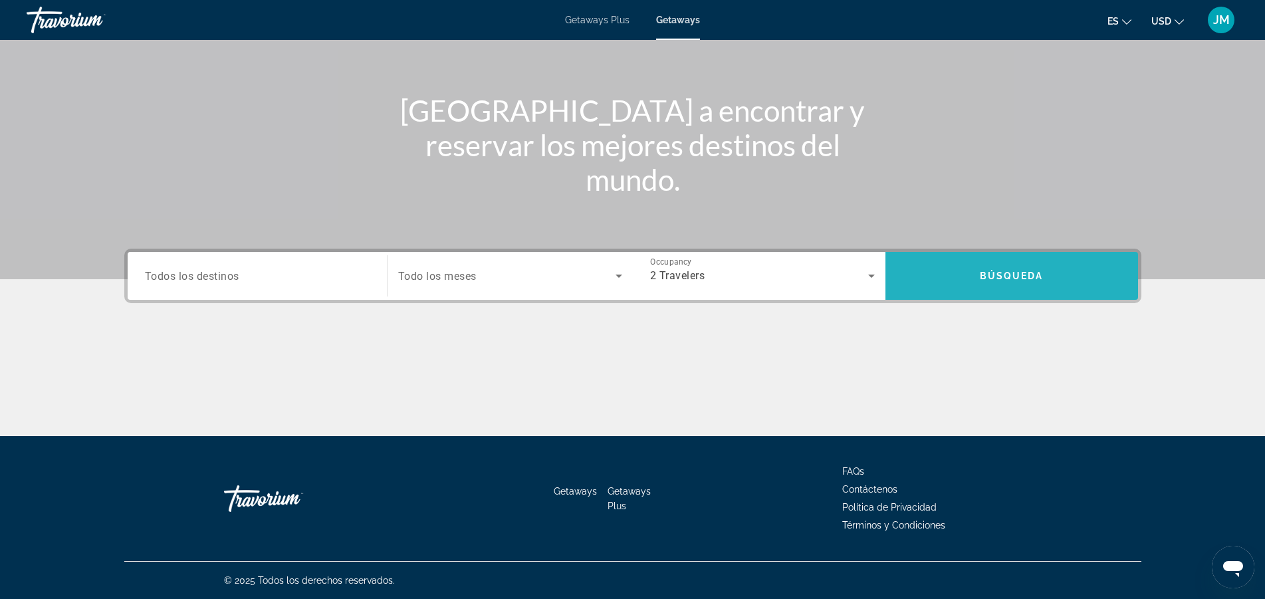
click at [1009, 269] on span "Search" at bounding box center [1012, 276] width 253 height 32
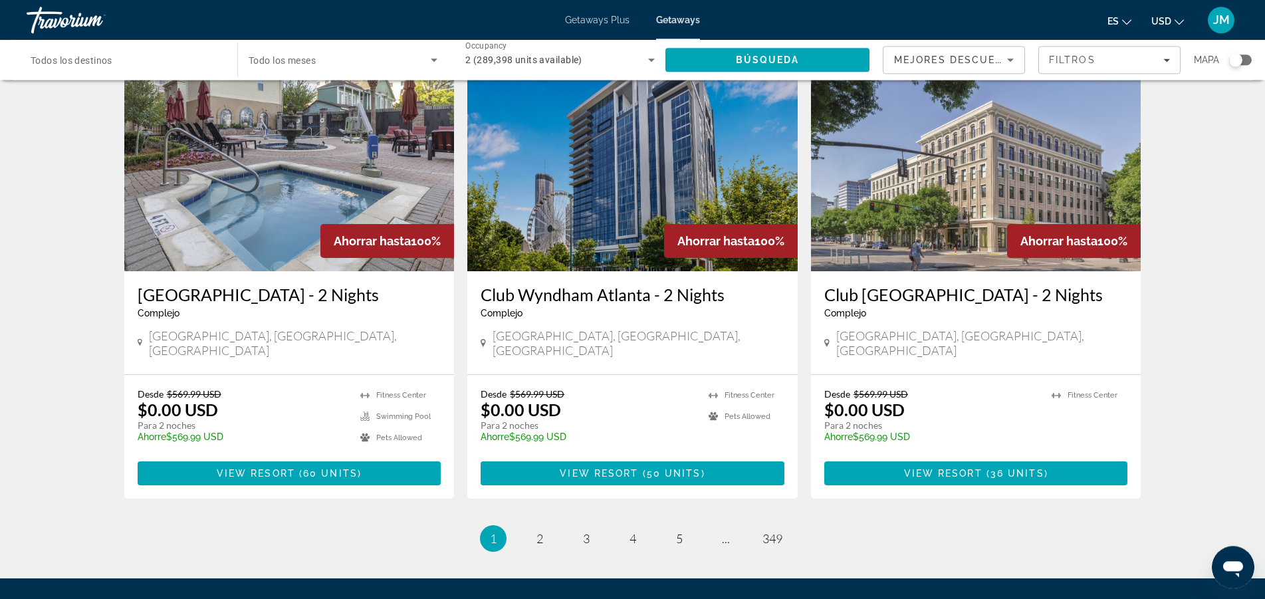
scroll to position [1592, 0]
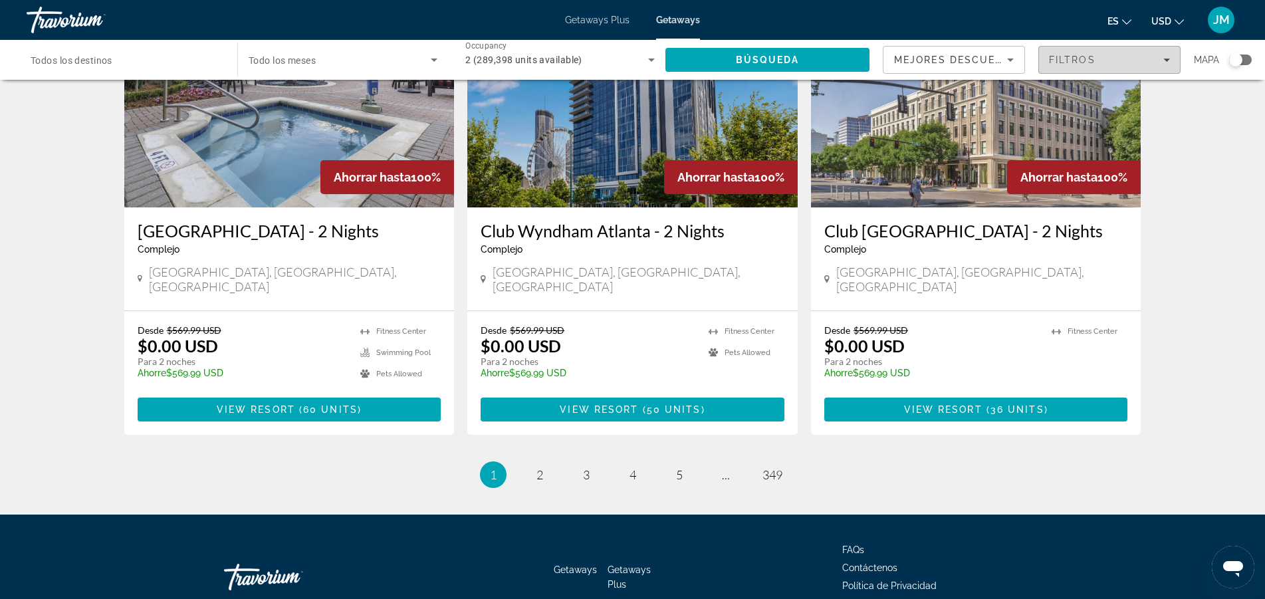
click at [1165, 58] on icon "Filters" at bounding box center [1166, 60] width 7 height 7
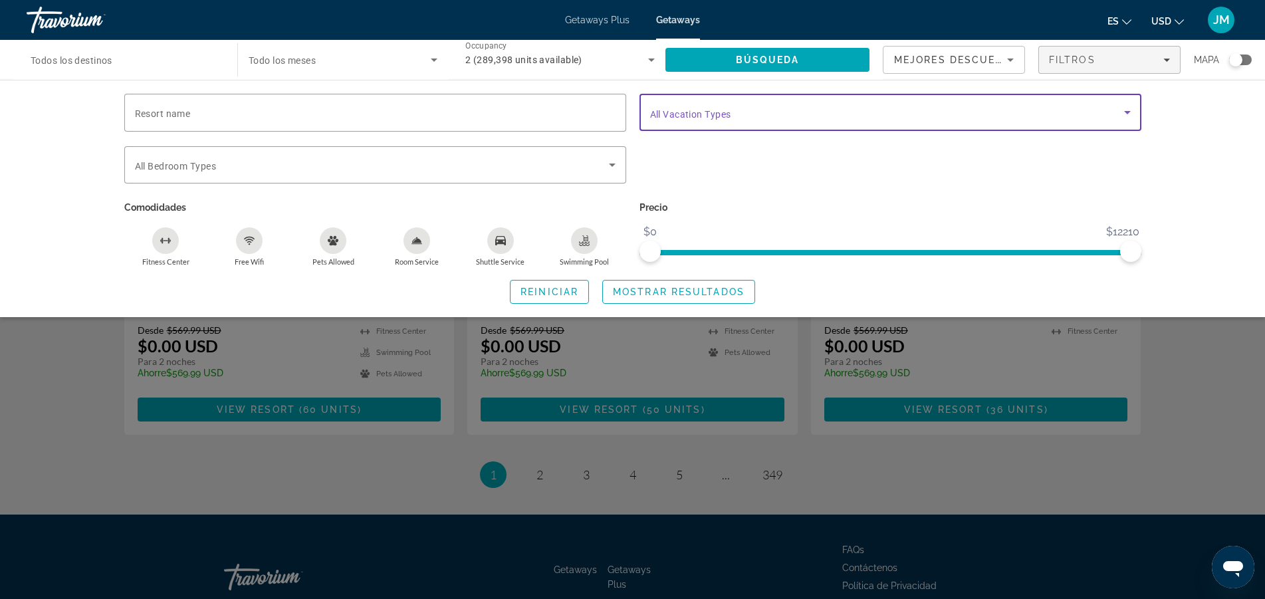
click at [1122, 110] on icon "Search widget" at bounding box center [1128, 112] width 16 height 16
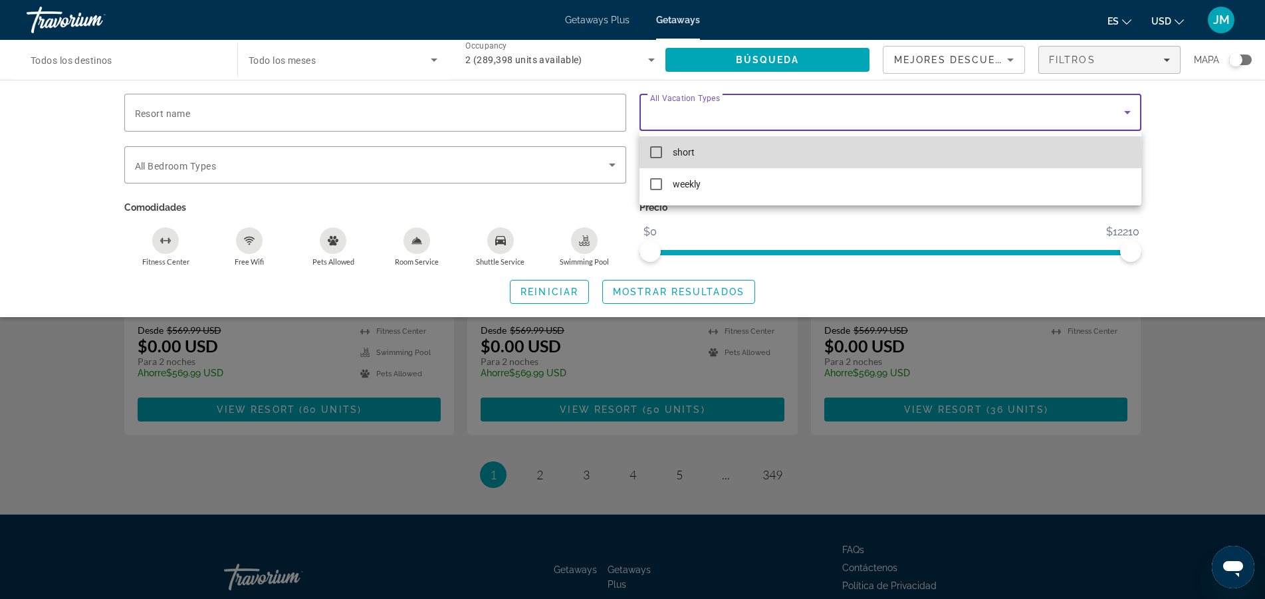
click at [656, 156] on mat-pseudo-checkbox at bounding box center [656, 152] width 12 height 12
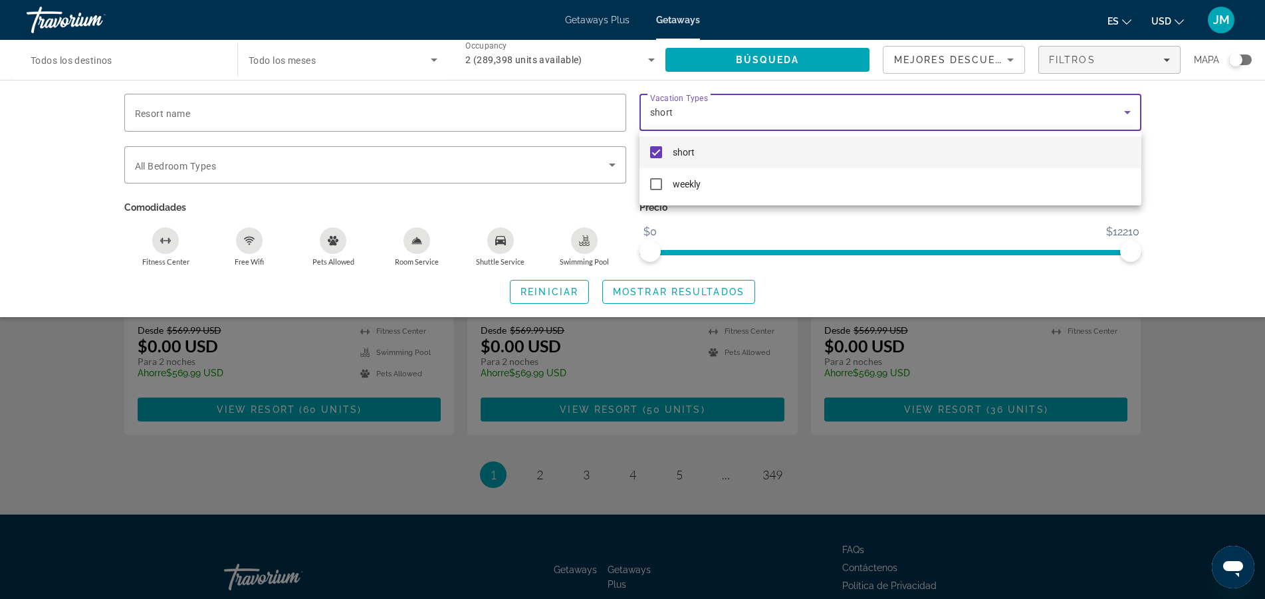
click at [201, 119] on div at bounding box center [632, 299] width 1265 height 599
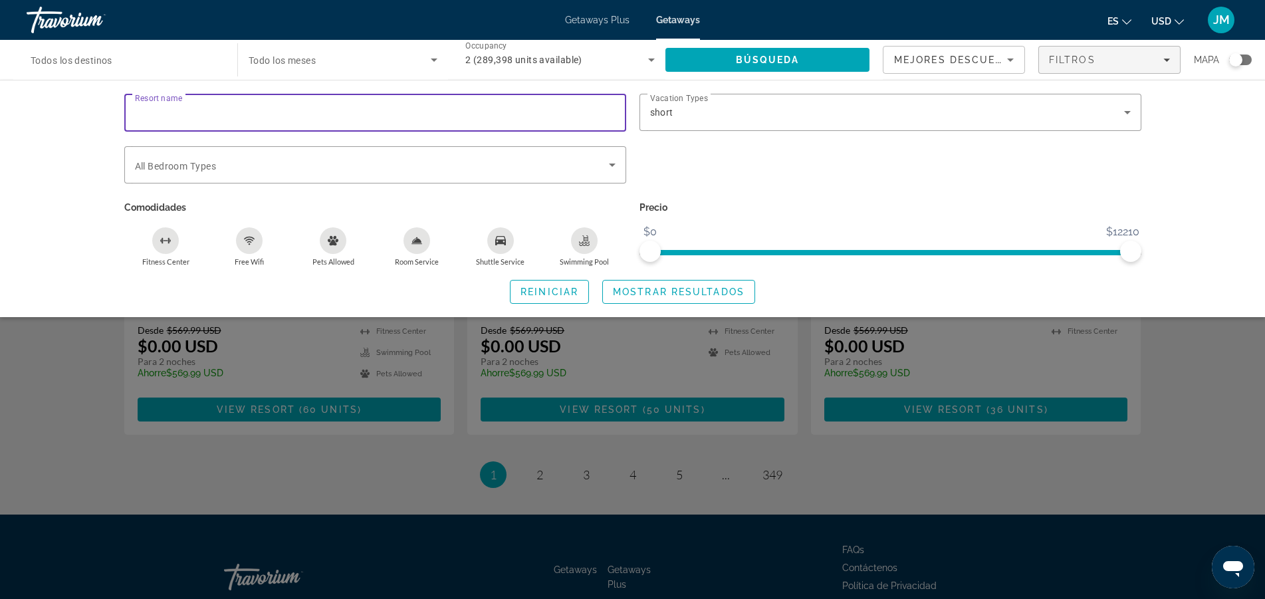
click at [200, 114] on input "Resort name" at bounding box center [375, 113] width 481 height 16
type input "**********"
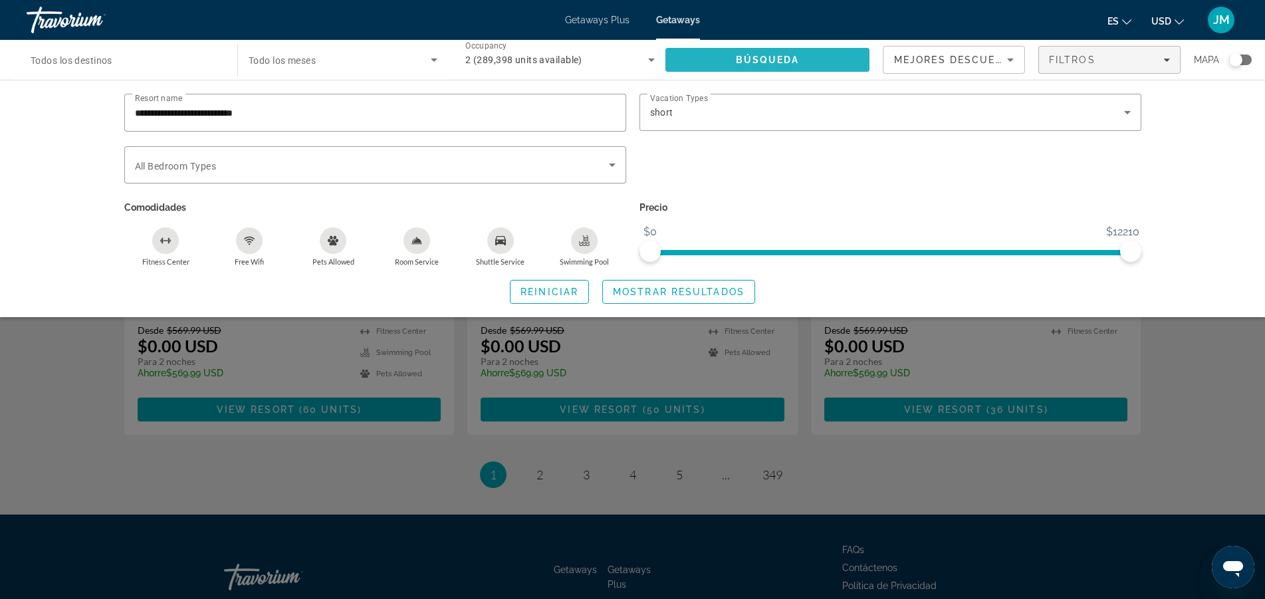
click at [761, 53] on span "Search" at bounding box center [768, 60] width 204 height 32
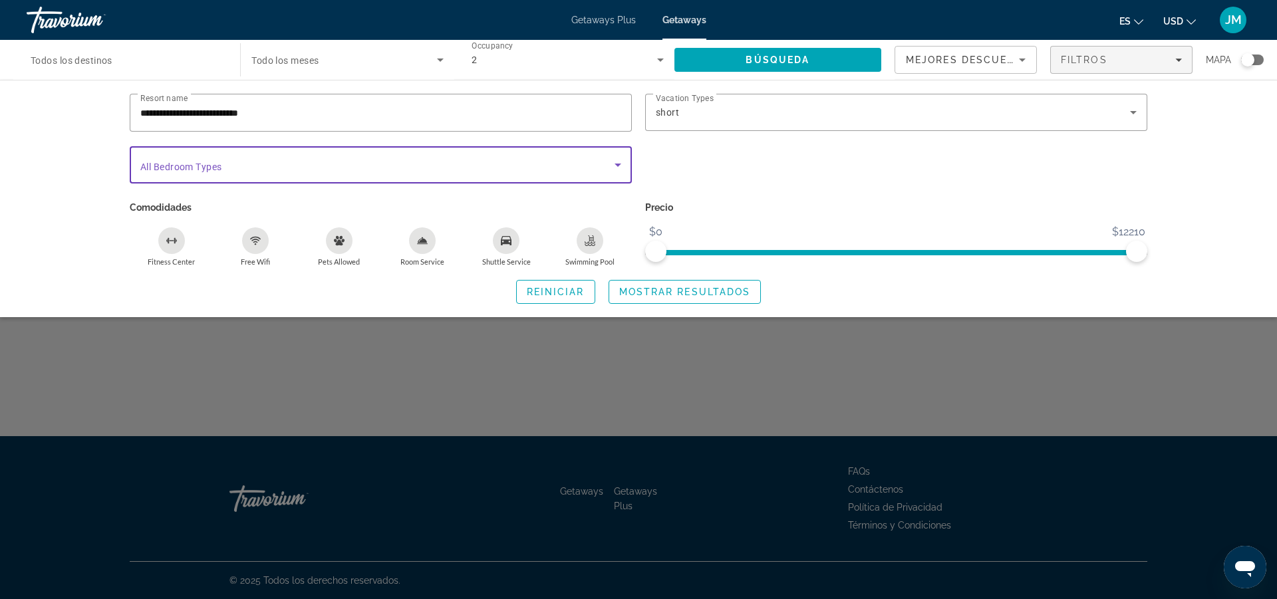
click at [613, 164] on icon "Search widget" at bounding box center [618, 165] width 16 height 16
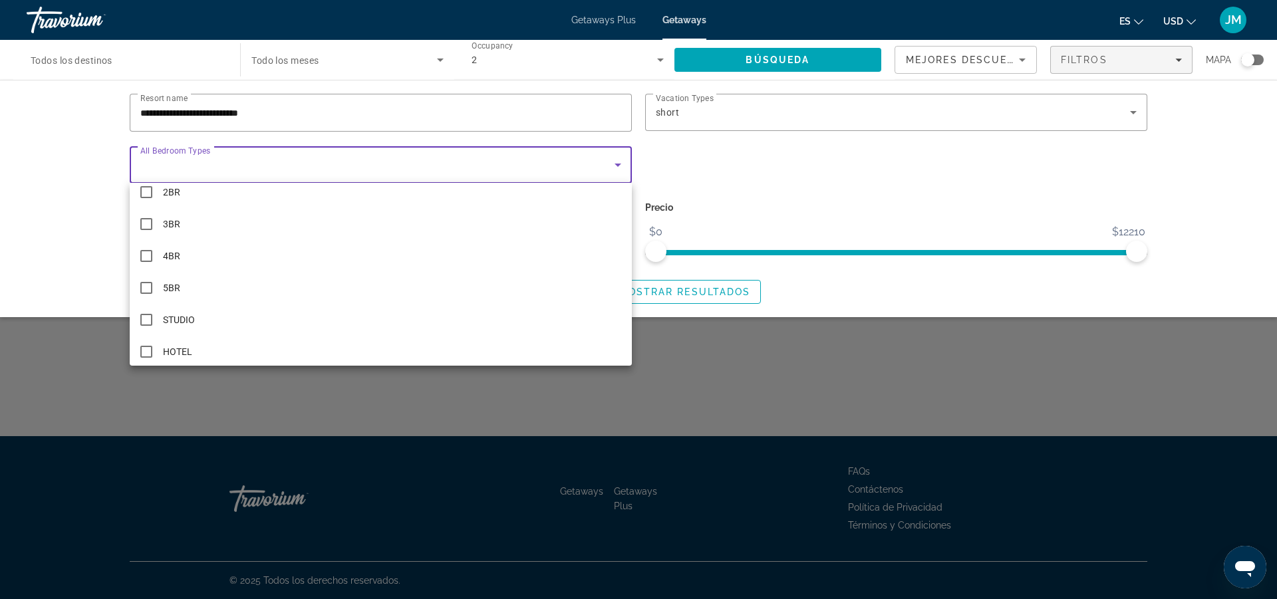
scroll to position [51, 0]
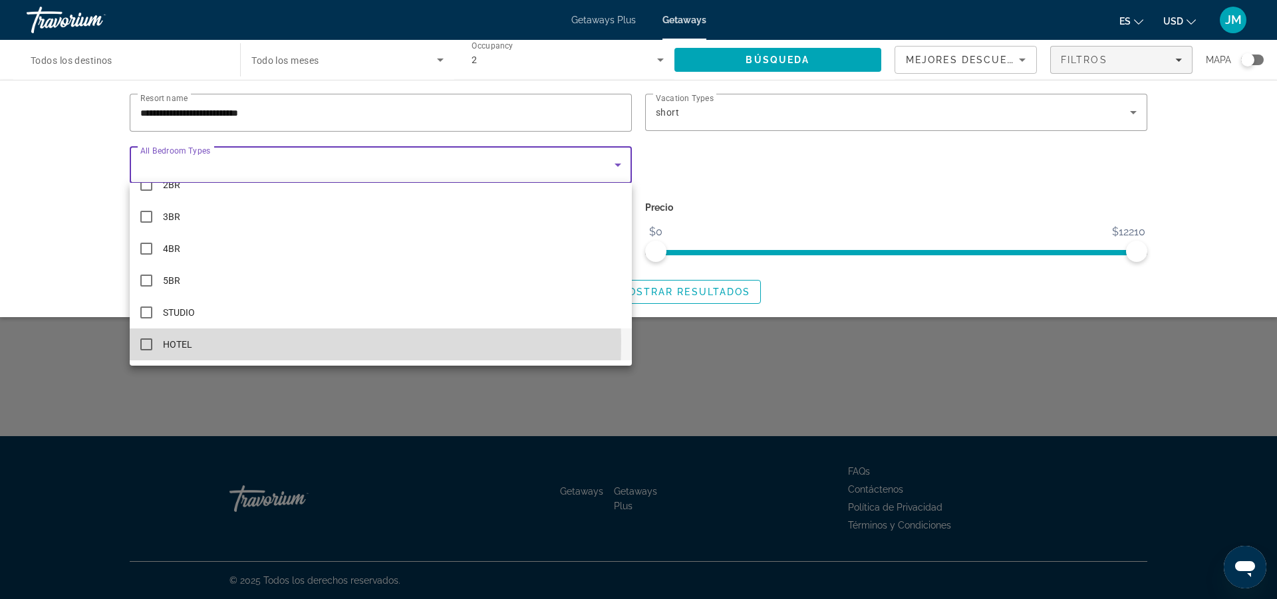
click at [146, 341] on mat-pseudo-checkbox at bounding box center [146, 344] width 12 height 12
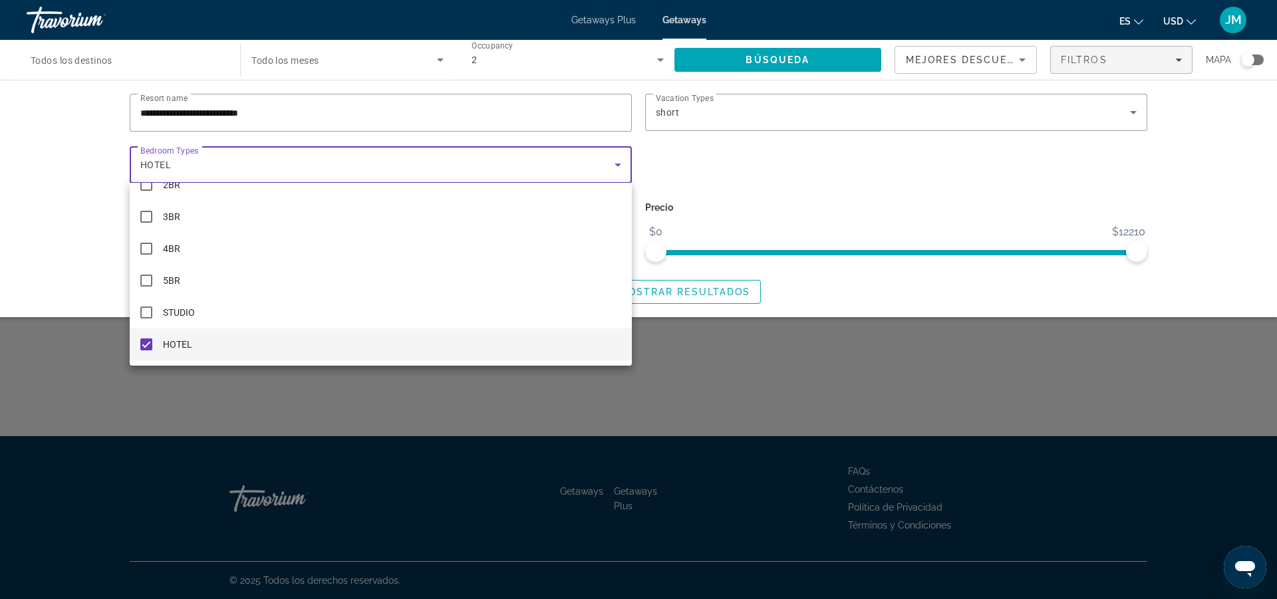
click at [796, 55] on div at bounding box center [638, 299] width 1277 height 599
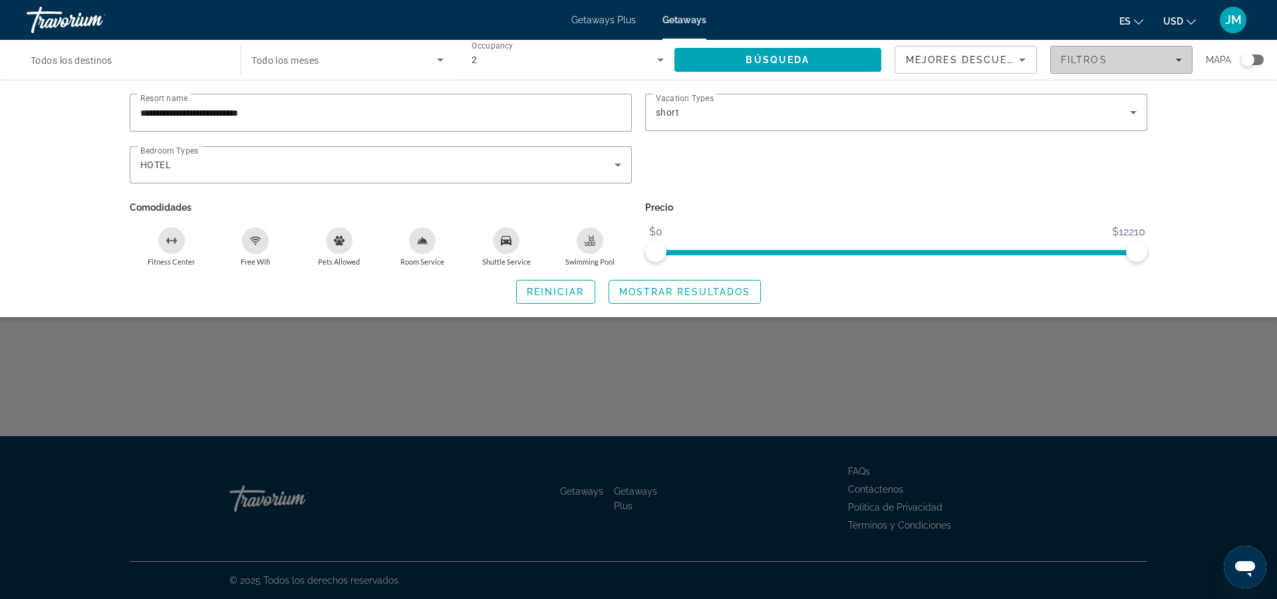
click at [1181, 63] on span "Filters" at bounding box center [1120, 60] width 141 height 32
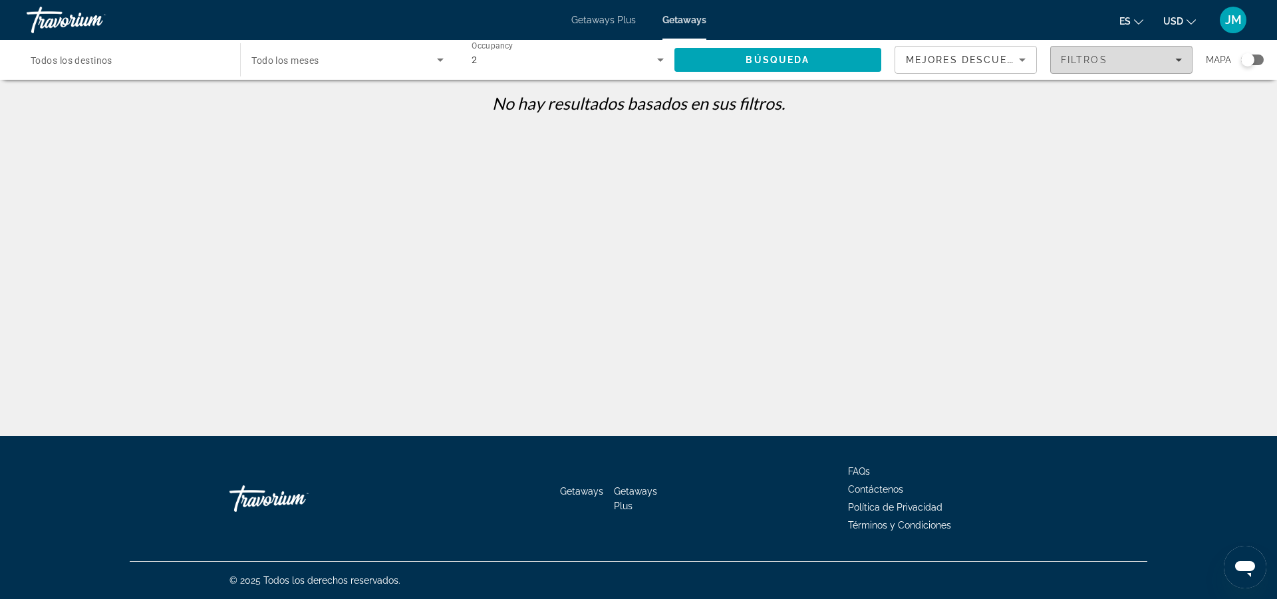
click at [1181, 62] on span "Filters" at bounding box center [1120, 60] width 141 height 32
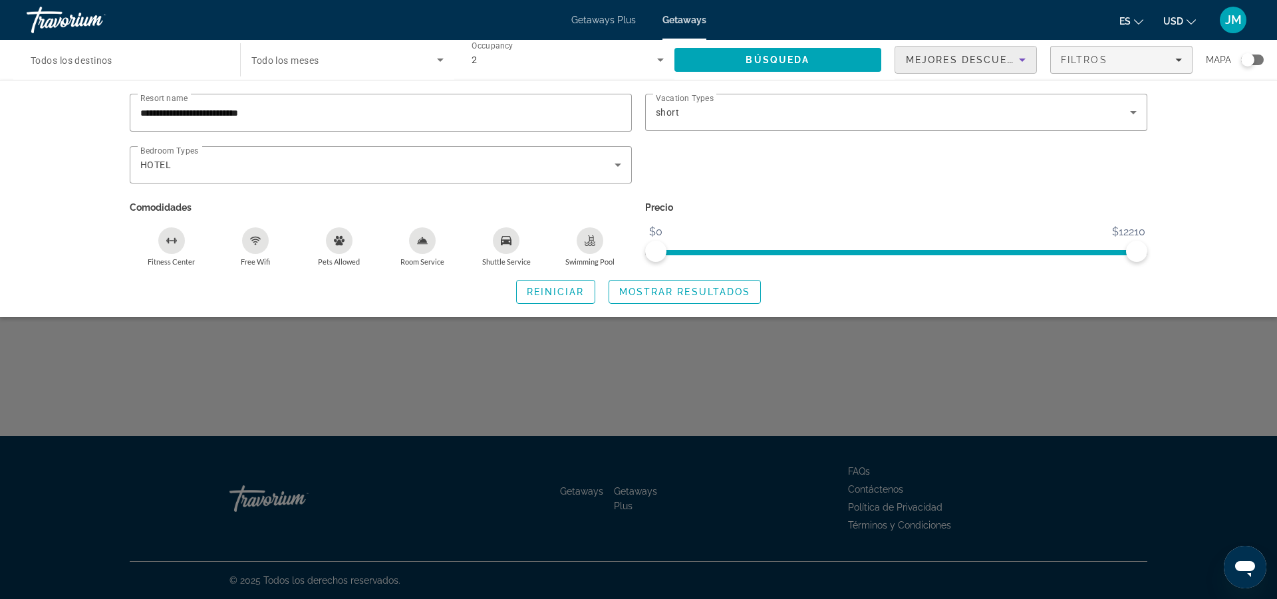
click at [1025, 63] on icon "Sort by" at bounding box center [1022, 60] width 16 height 16
click at [1244, 61] on div at bounding box center [638, 299] width 1277 height 599
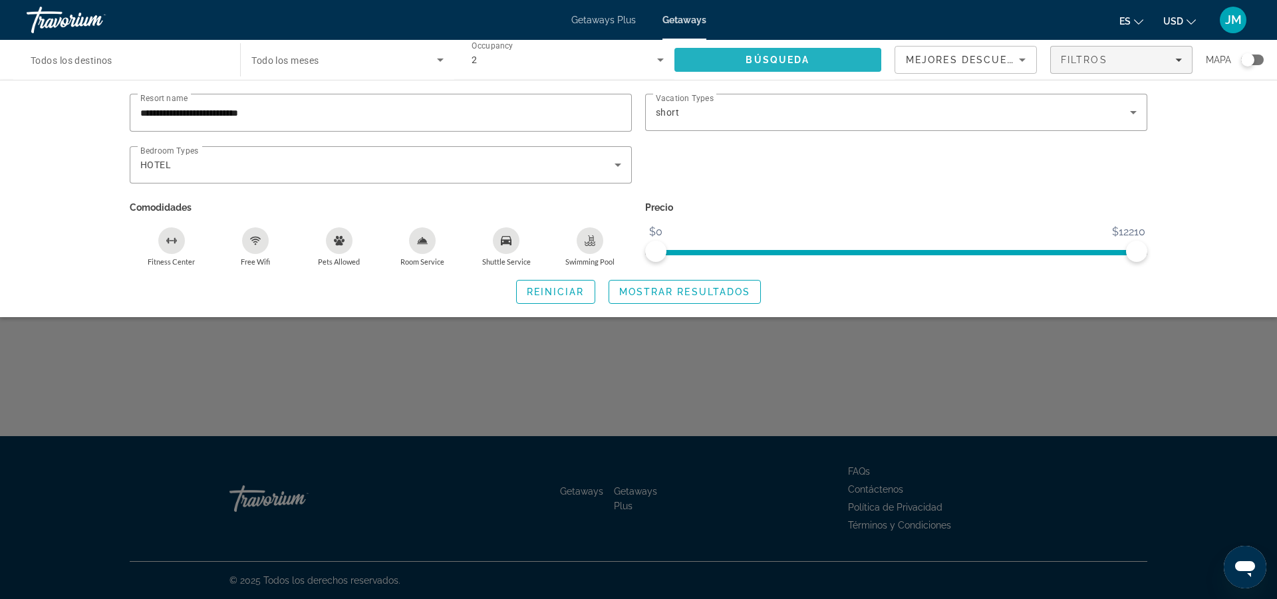
click at [725, 60] on span "Search" at bounding box center [777, 60] width 207 height 32
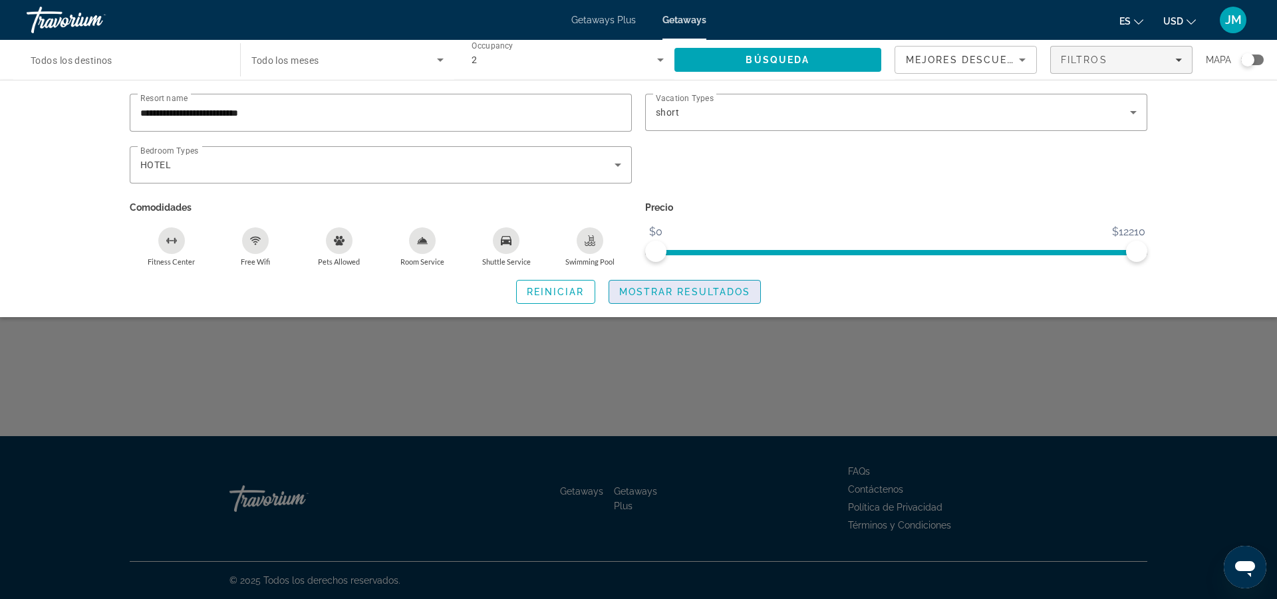
click at [663, 291] on span "Mostrar resultados" at bounding box center [685, 292] width 132 height 11
